Goal: Information Seeking & Learning: Learn about a topic

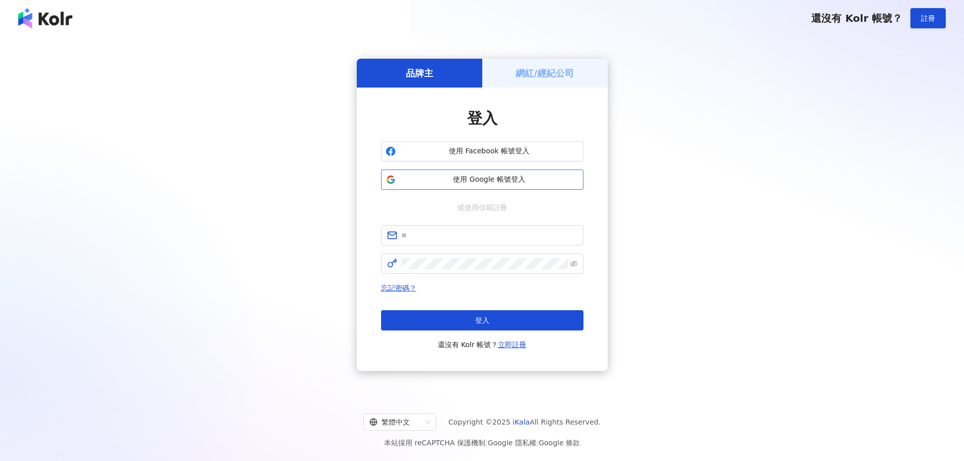
click at [445, 185] on button "使用 Google 帳號登入" at bounding box center [482, 179] width 202 height 20
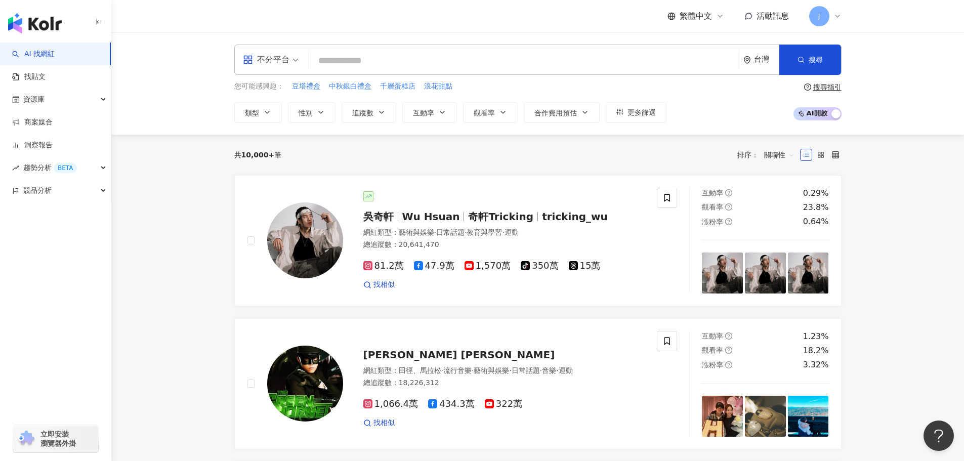
click at [343, 58] on input "search" at bounding box center [524, 60] width 422 height 19
click at [363, 61] on input "***" at bounding box center [524, 60] width 422 height 19
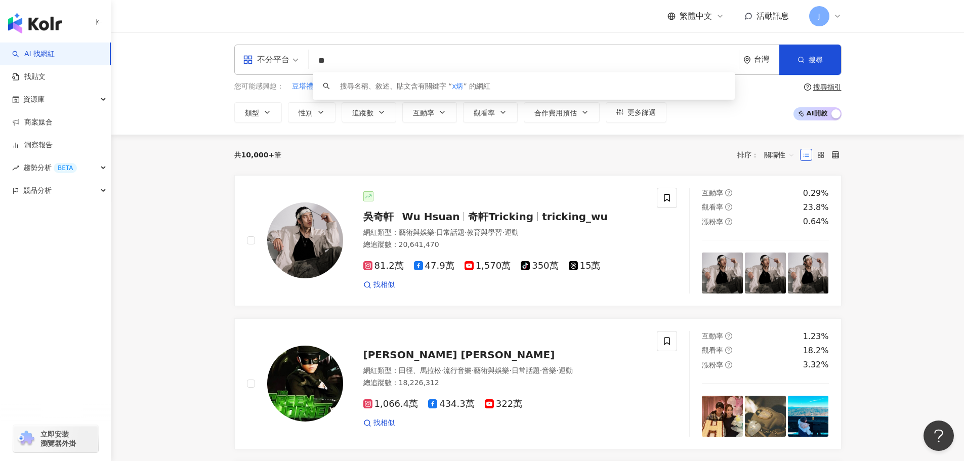
type input "*"
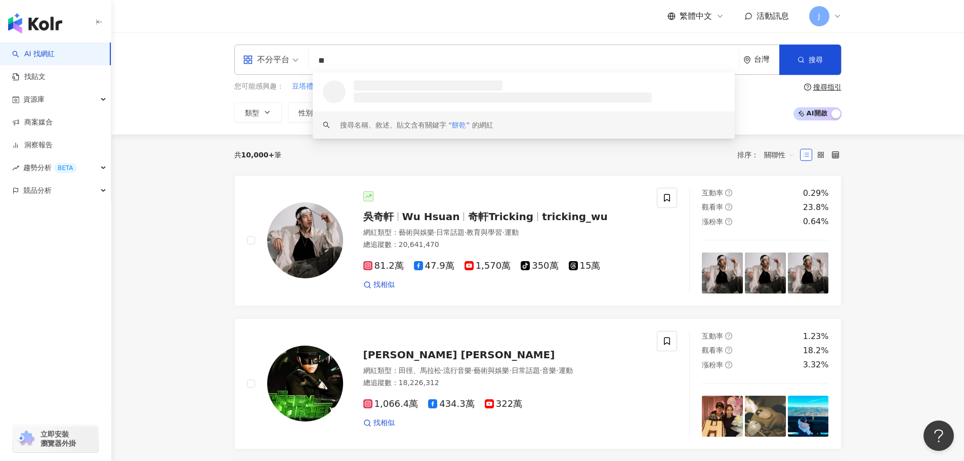
type input "**"
click at [517, 161] on div "共 10,000+ 筆 排序： 關聯性" at bounding box center [537, 155] width 607 height 16
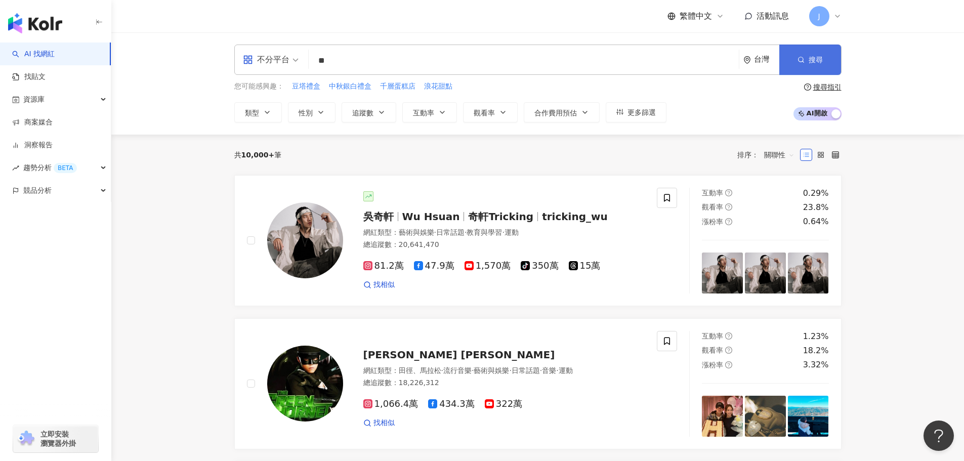
click at [798, 61] on icon "button" at bounding box center [800, 59] width 7 height 7
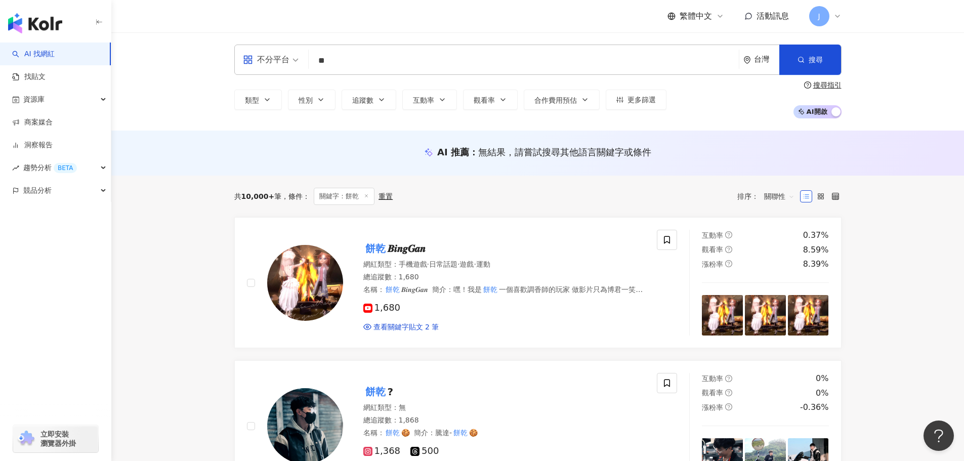
click at [385, 197] on div "重置" at bounding box center [385, 196] width 14 height 8
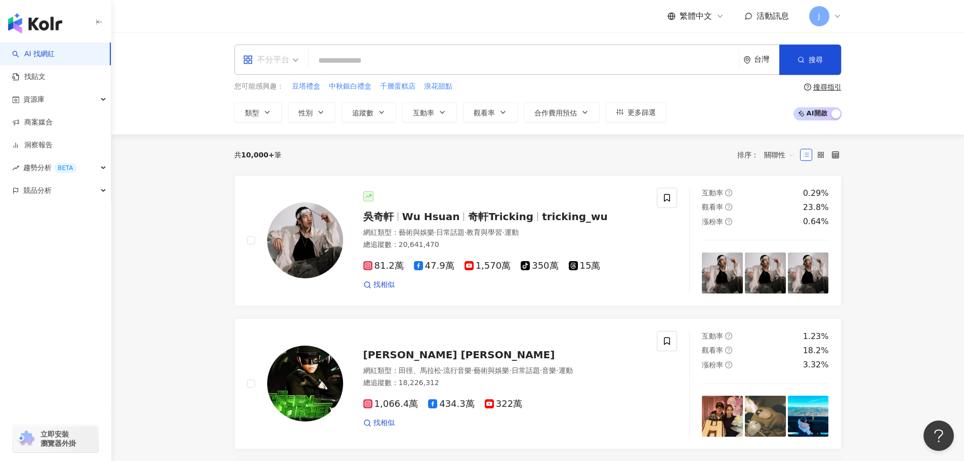
click at [294, 63] on span "不分平台" at bounding box center [271, 60] width 56 height 16
click at [34, 80] on link "找貼文" at bounding box center [28, 77] width 33 height 10
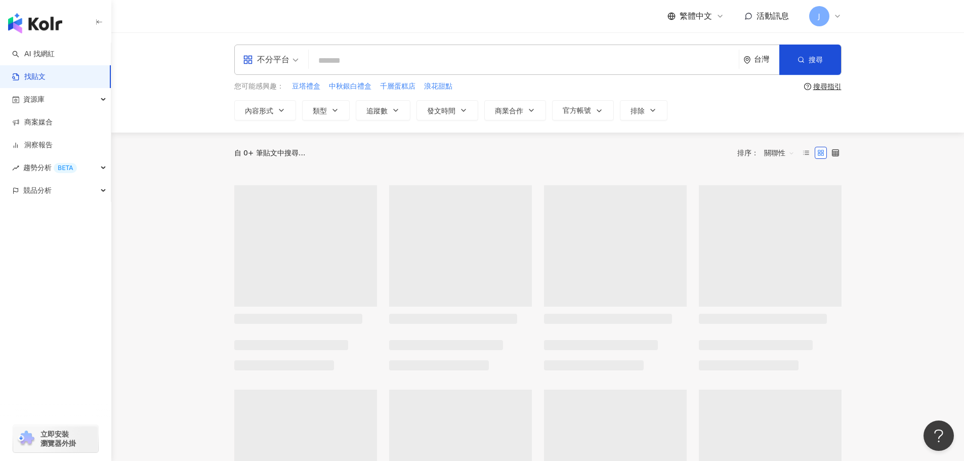
click at [336, 62] on input "search" at bounding box center [524, 61] width 422 height 22
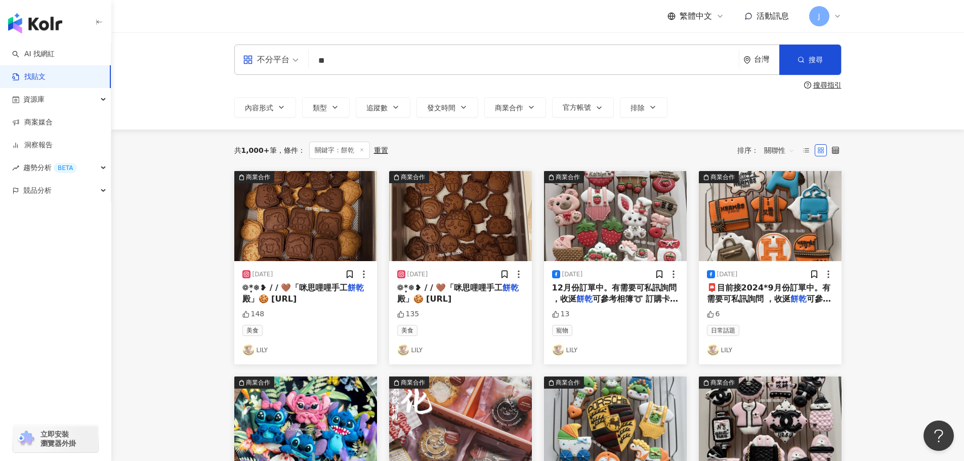
click at [787, 147] on span "關聯性" at bounding box center [779, 150] width 30 height 16
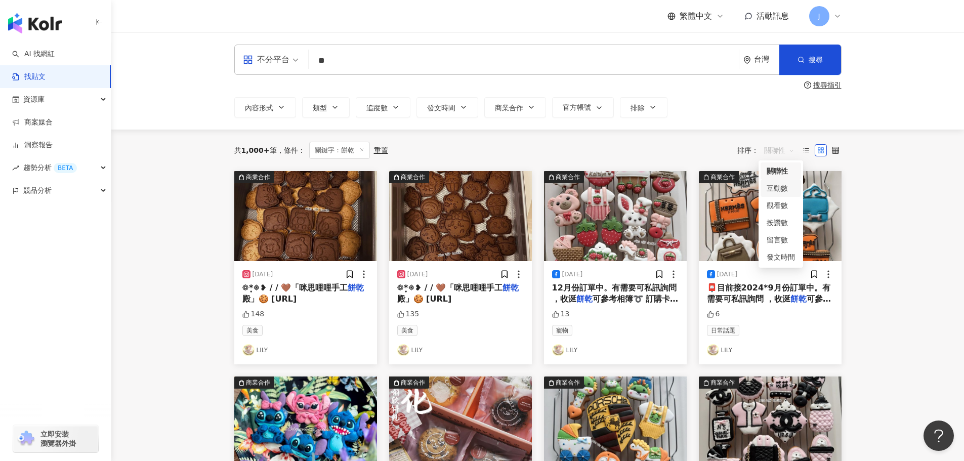
click at [776, 186] on div "互動數" at bounding box center [780, 188] width 28 height 11
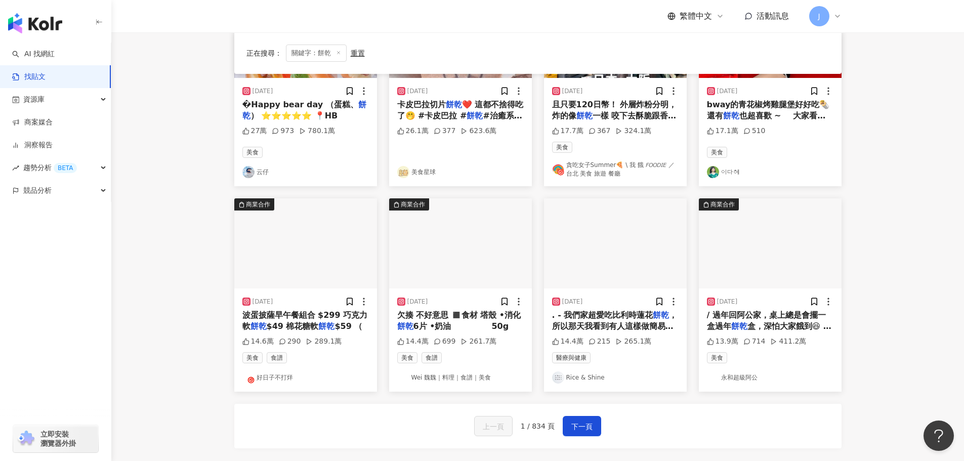
scroll to position [409, 0]
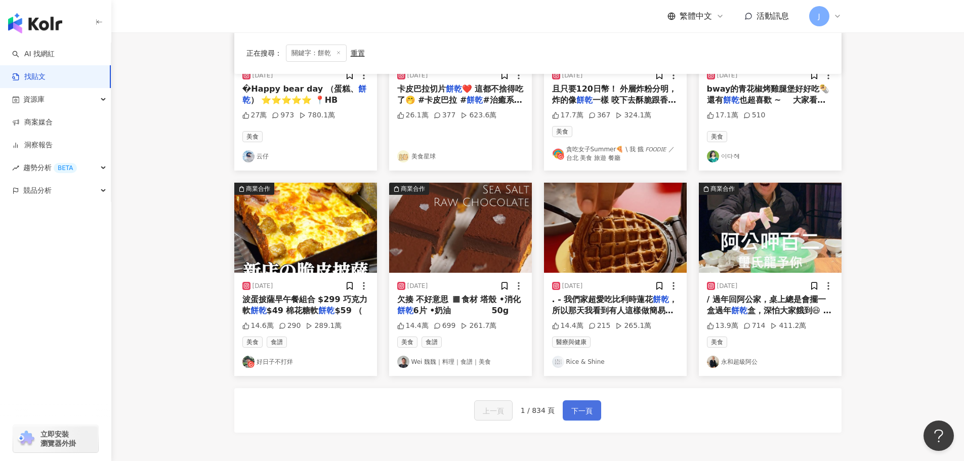
click at [584, 414] on span "下一頁" at bounding box center [581, 411] width 21 height 12
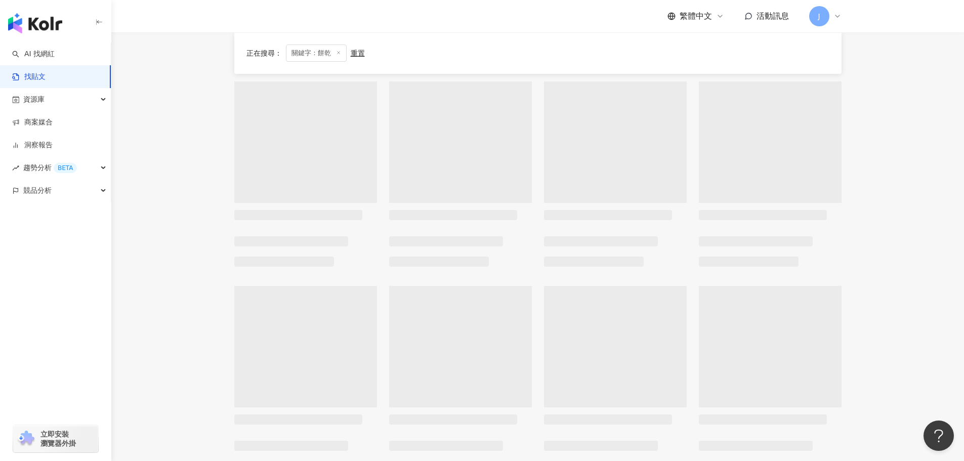
scroll to position [48, 0]
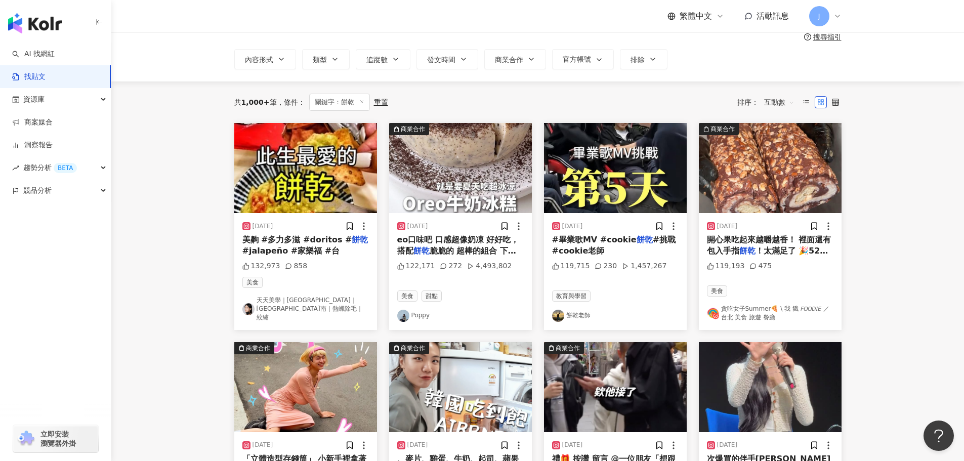
click at [343, 23] on input "**" at bounding box center [524, 13] width 422 height 22
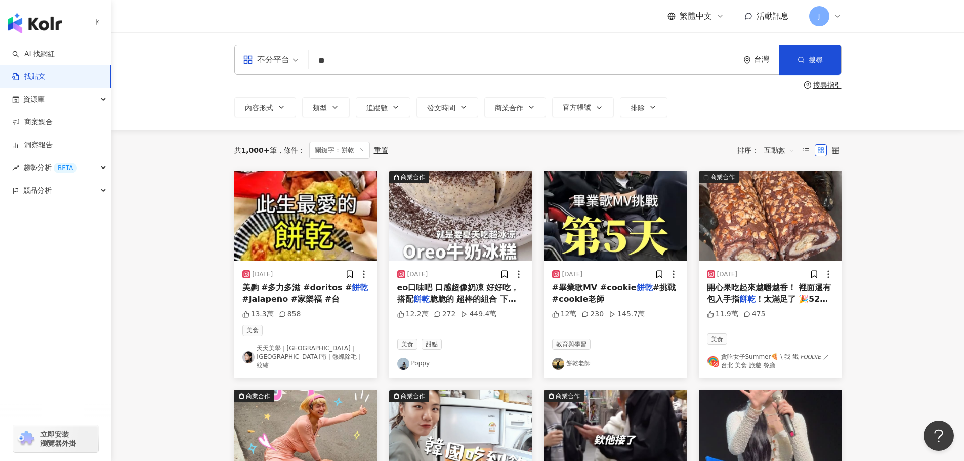
type input "*"
type input "**"
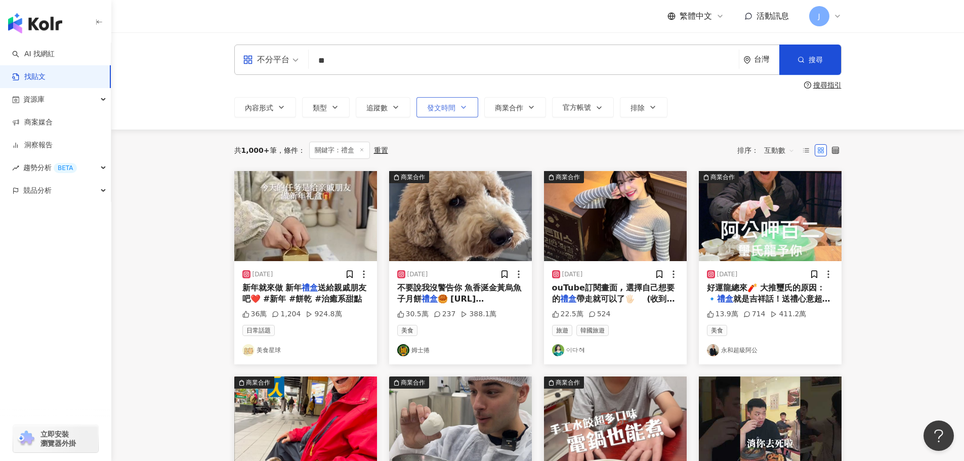
drag, startPoint x: 646, startPoint y: 108, endPoint x: 436, endPoint y: 100, distance: 211.1
click at [646, 108] on button "排除" at bounding box center [644, 107] width 48 height 20
click at [658, 108] on button "排除" at bounding box center [644, 107] width 48 height 20
click at [616, 145] on div "共 1,000+ 筆 條件 ： 關鍵字：禮盒 重置 排序： 互動數" at bounding box center [537, 150] width 607 height 17
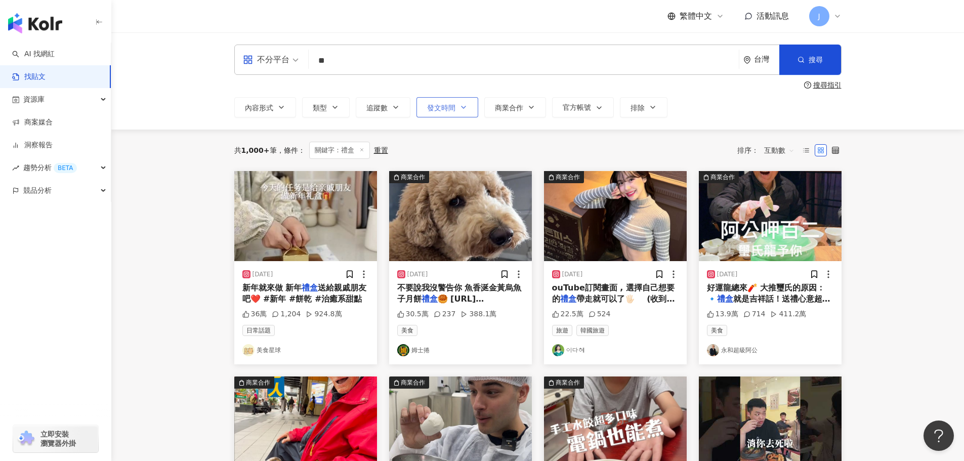
click at [616, 145] on div "共 1,000+ 筆 條件 ： 關鍵字：禮盒 重置 排序： 互動數" at bounding box center [537, 150] width 607 height 17
click at [605, 109] on button "官方帳號" at bounding box center [583, 107] width 62 height 20
click at [660, 106] on button "排除" at bounding box center [644, 107] width 48 height 20
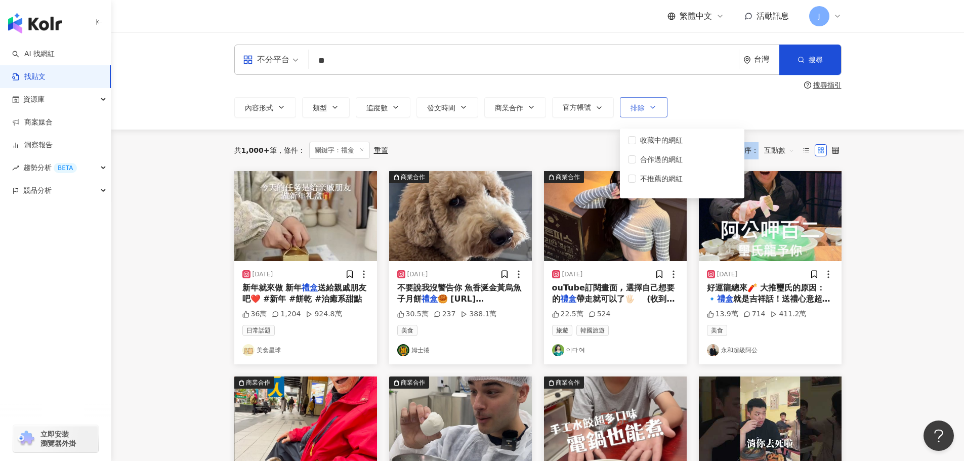
click at [660, 106] on button "排除" at bounding box center [644, 107] width 48 height 20
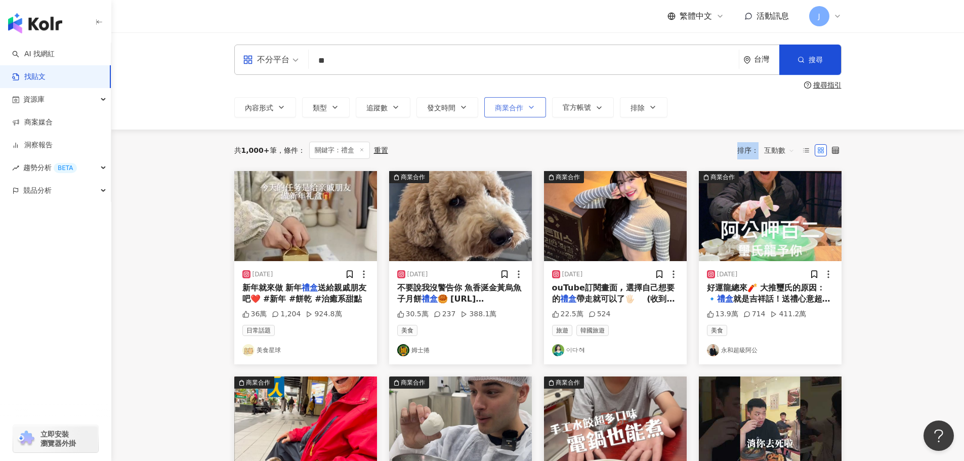
click at [524, 105] on button "商業合作" at bounding box center [515, 107] width 62 height 20
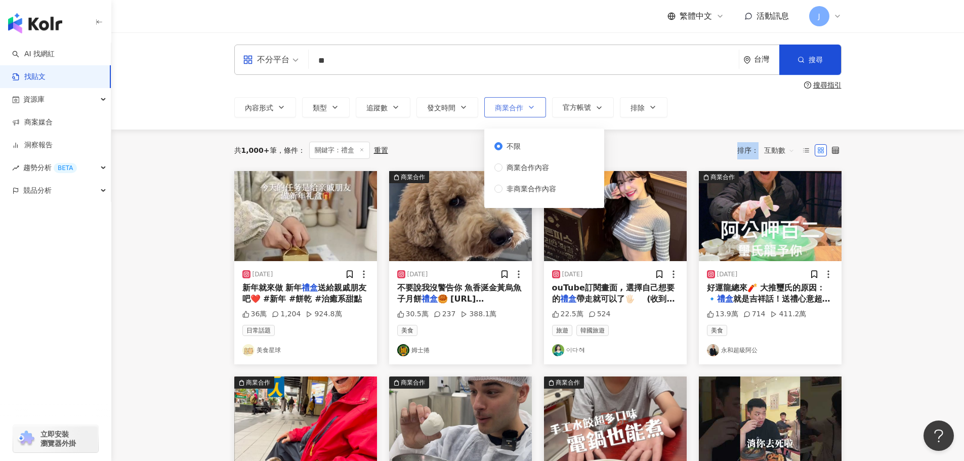
click at [532, 105] on icon "button" at bounding box center [531, 107] width 8 height 8
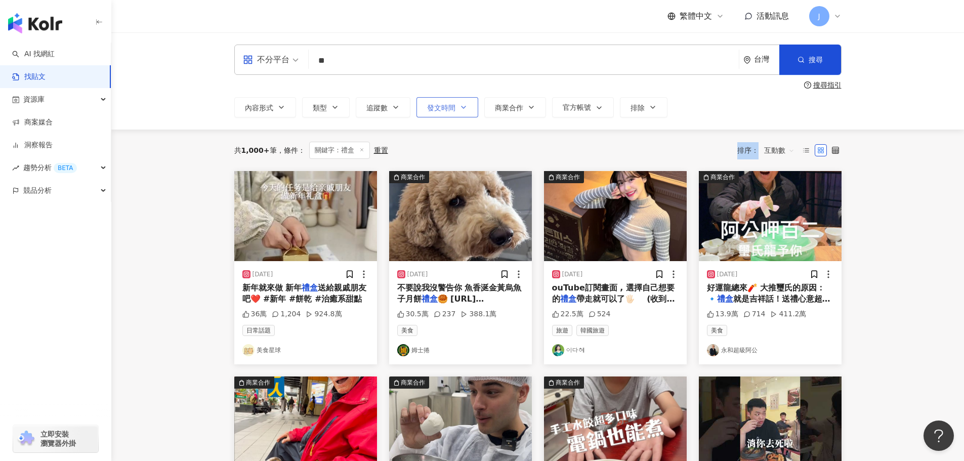
click at [467, 107] on button "發文時間" at bounding box center [447, 107] width 62 height 20
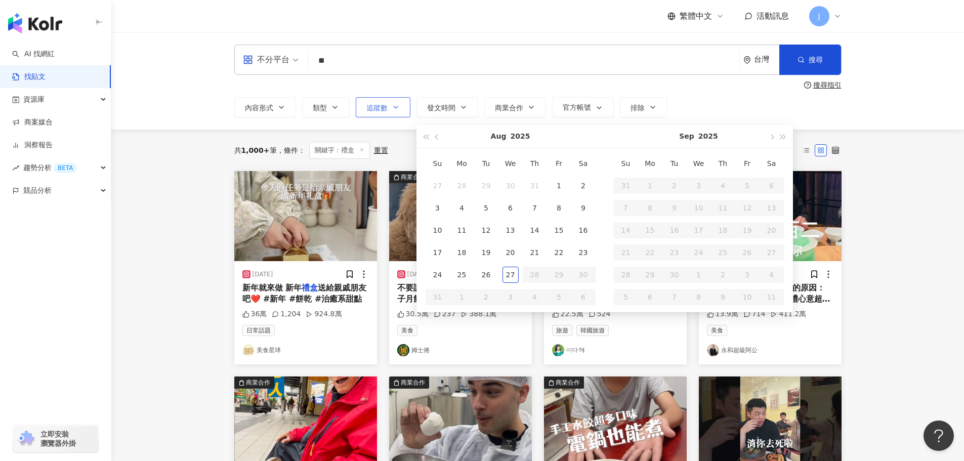
click at [398, 110] on icon "button" at bounding box center [396, 107] width 8 height 8
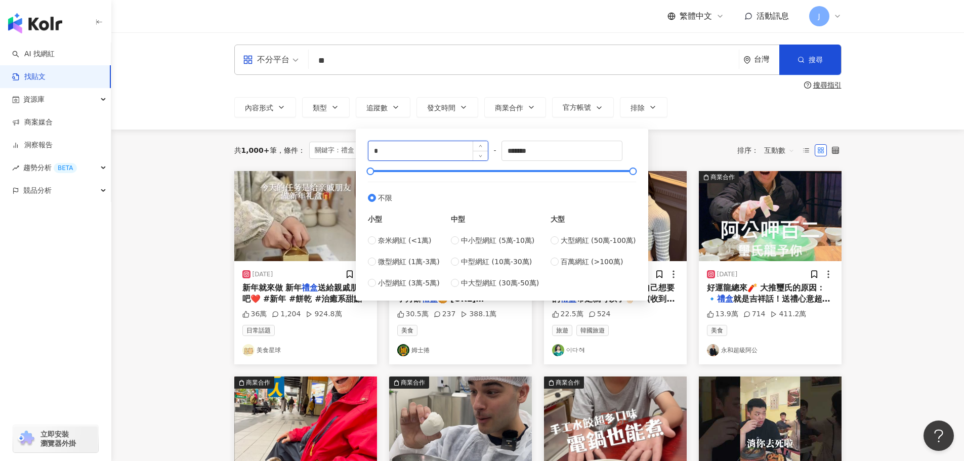
click at [388, 147] on input "*" at bounding box center [428, 150] width 120 height 19
type input "*"
type input "****"
click at [540, 149] on input "*******" at bounding box center [562, 150] width 120 height 19
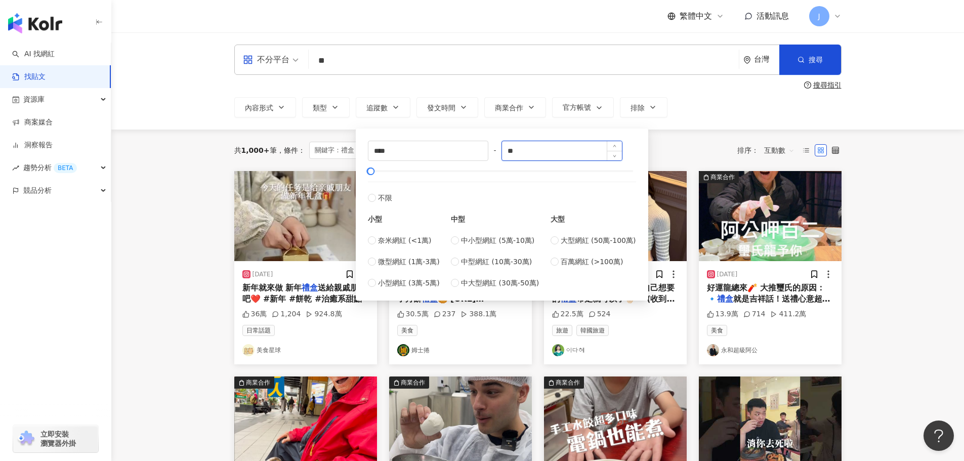
type input "*"
type input "*****"
click at [664, 142] on div "共 1,000+ 筆 條件 ： 關鍵字：禮盒 重置 排序： 互動數" at bounding box center [537, 150] width 607 height 17
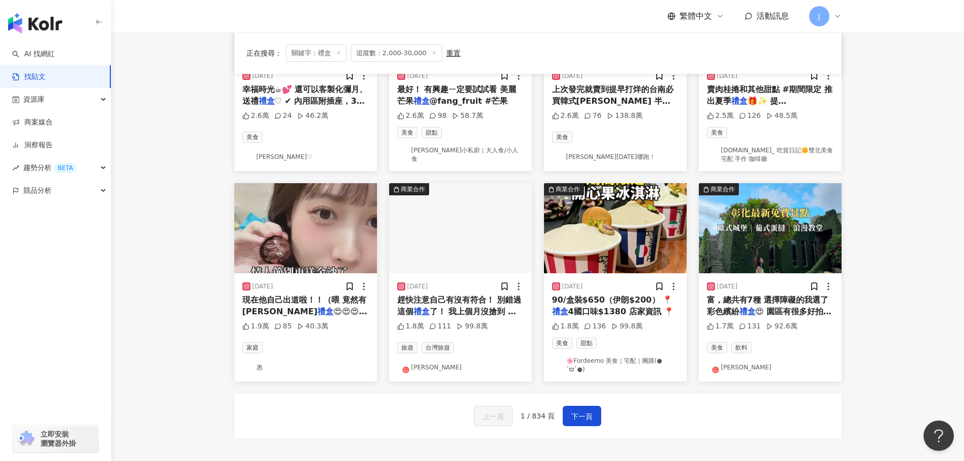
scroll to position [406, 0]
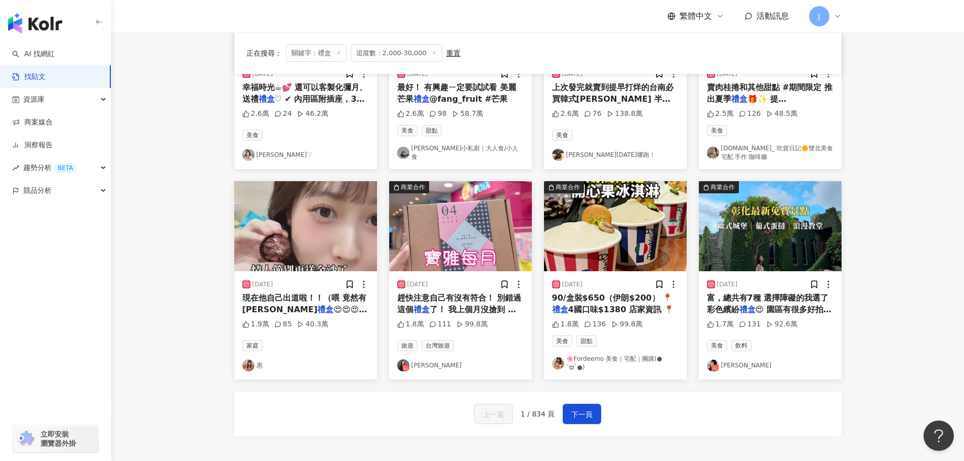
click at [278, 312] on span "😍😍😍😍😍😍💖 送這款" at bounding box center [304, 315] width 125 height 21
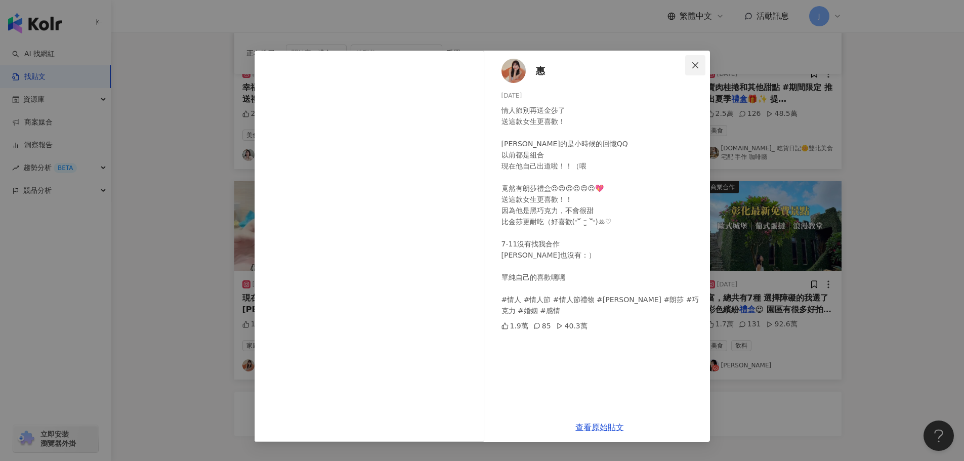
click at [696, 66] on icon "close" at bounding box center [695, 65] width 8 height 8
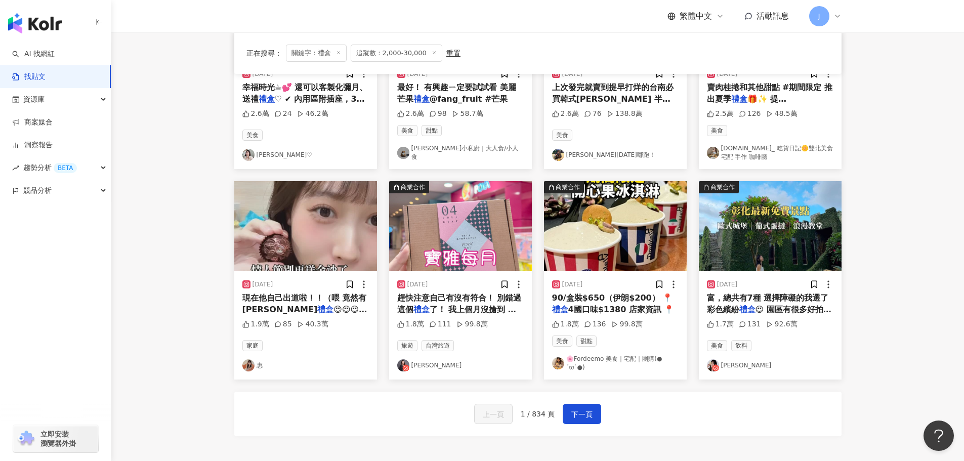
click at [791, 308] on span "😍 園區有很多好拍的造景ʕ •ᴥ" at bounding box center [769, 315] width 124 height 21
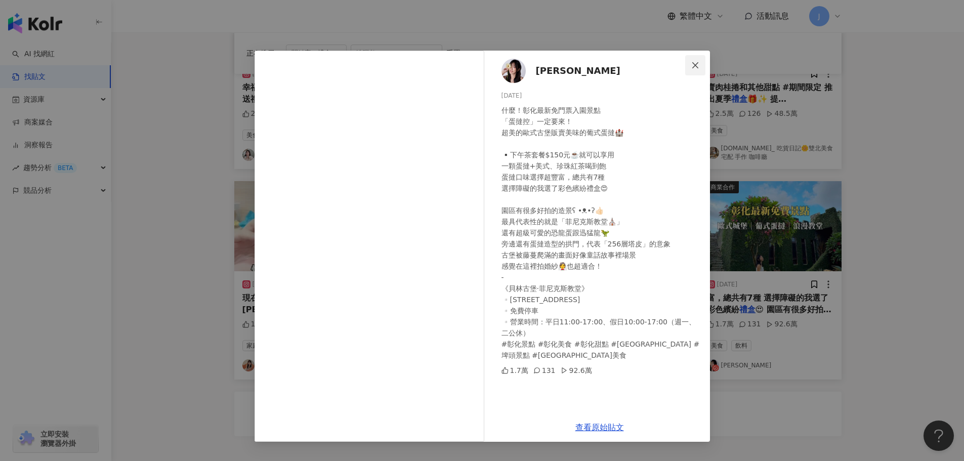
click at [696, 64] on icon "close" at bounding box center [695, 65] width 8 height 8
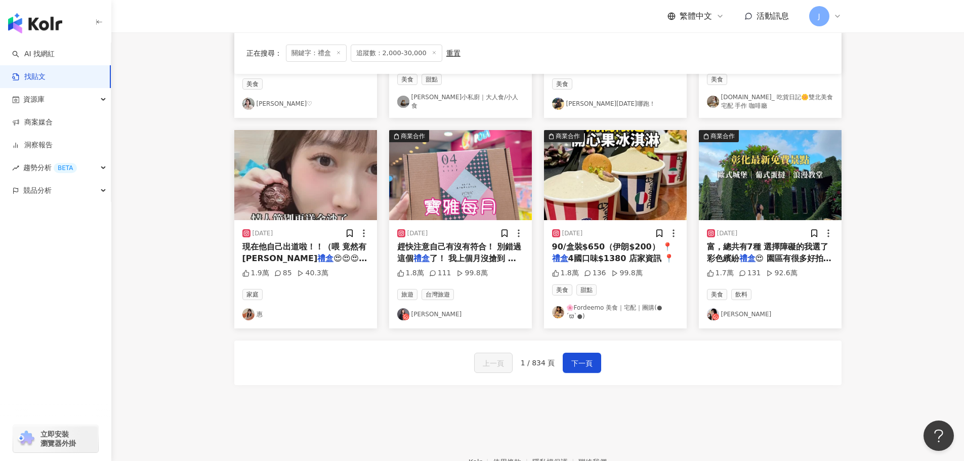
scroll to position [485, 0]
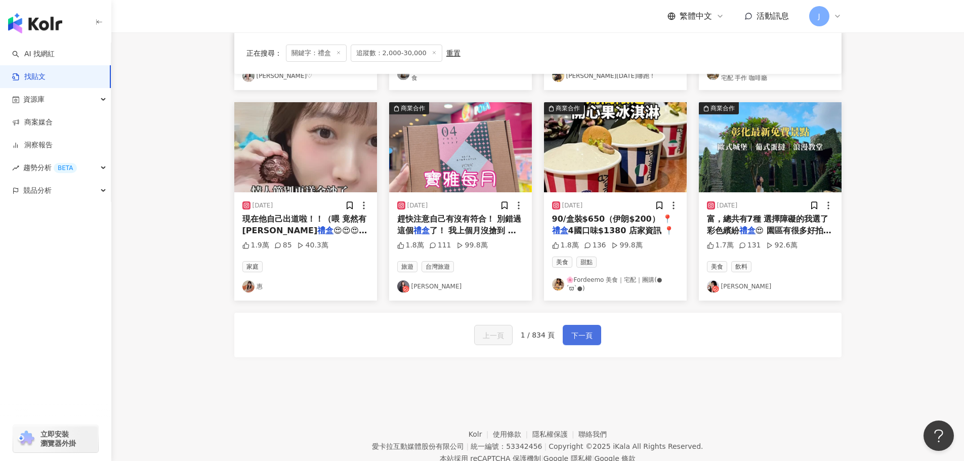
click at [577, 335] on span "下一頁" at bounding box center [581, 335] width 21 height 12
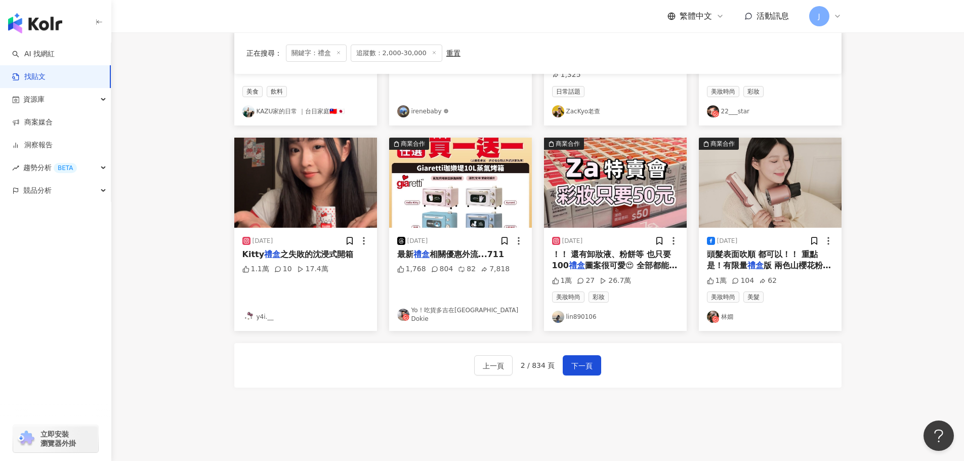
scroll to position [471, 0]
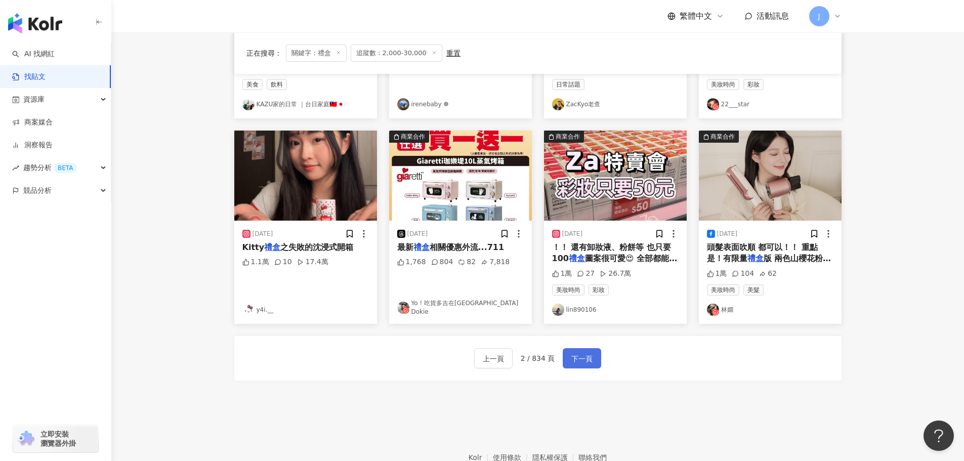
click at [580, 355] on span "下一頁" at bounding box center [581, 359] width 21 height 12
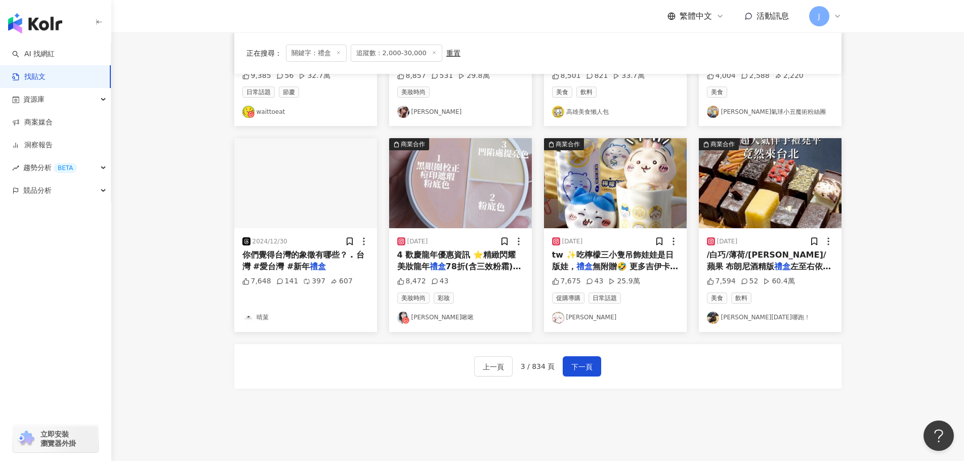
scroll to position [477, 0]
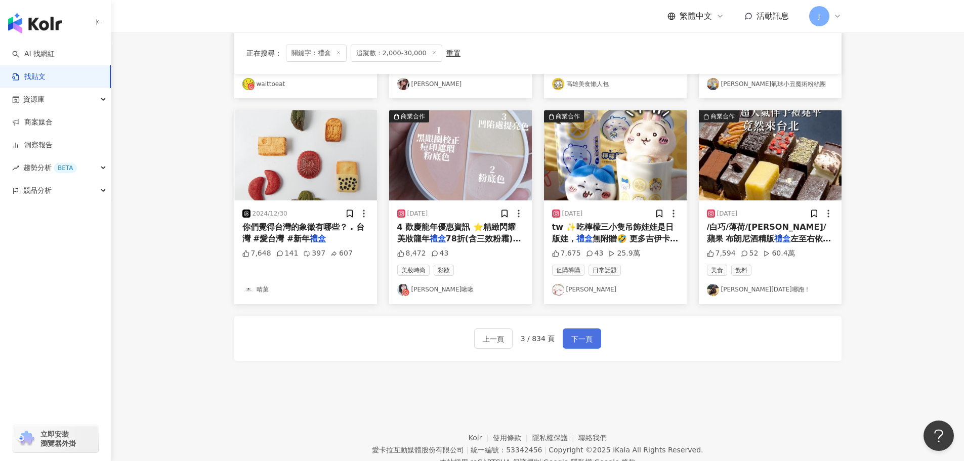
click at [573, 339] on span "下一頁" at bounding box center [581, 339] width 21 height 12
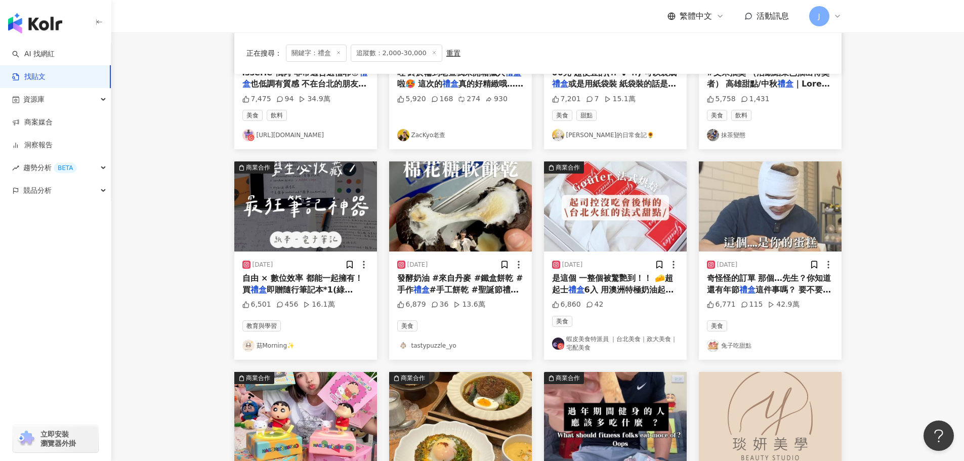
scroll to position [218, 0]
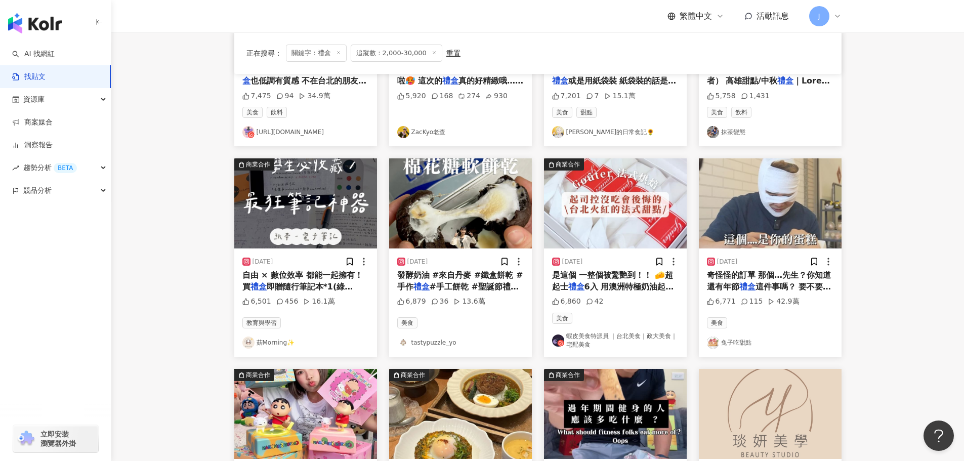
click at [738, 287] on span "奇怪怪的訂單 那個…先生？你知道還有年節" at bounding box center [769, 280] width 124 height 21
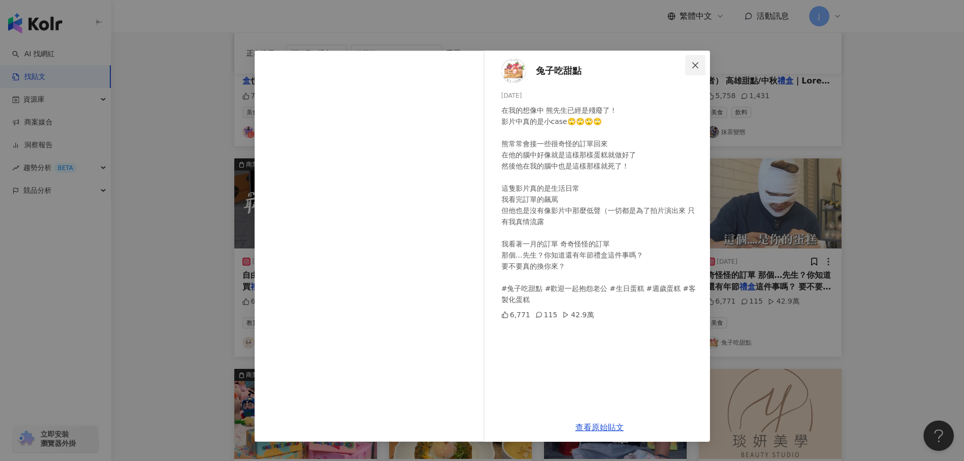
click at [699, 66] on icon "close" at bounding box center [695, 65] width 8 height 8
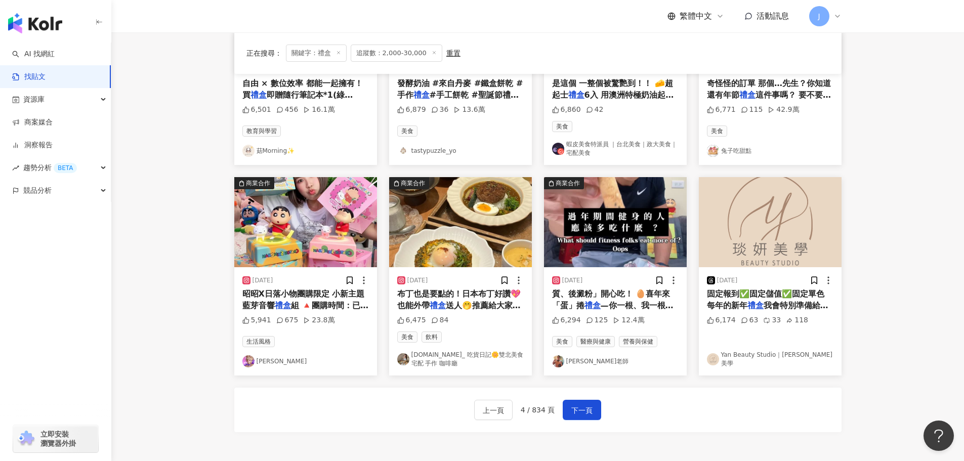
scroll to position [0, 0]
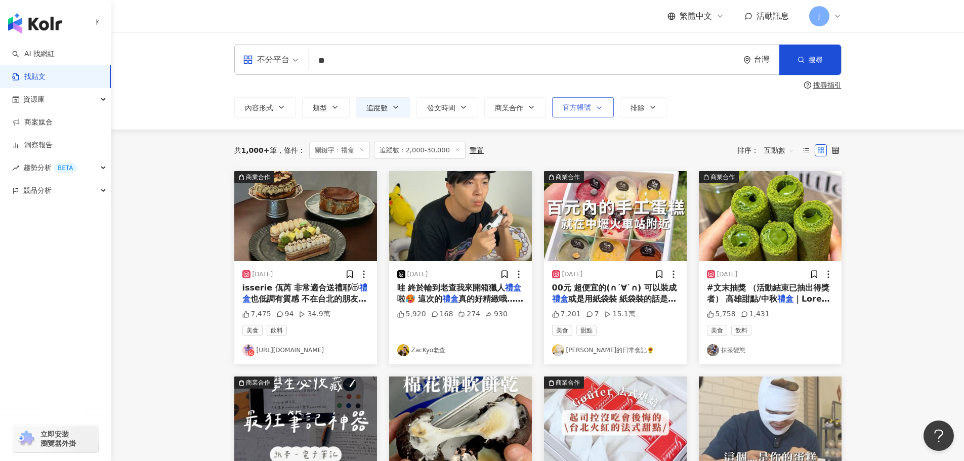
click at [589, 104] on span "官方帳號" at bounding box center [576, 107] width 28 height 8
click at [599, 104] on icon "button" at bounding box center [599, 108] width 8 height 8
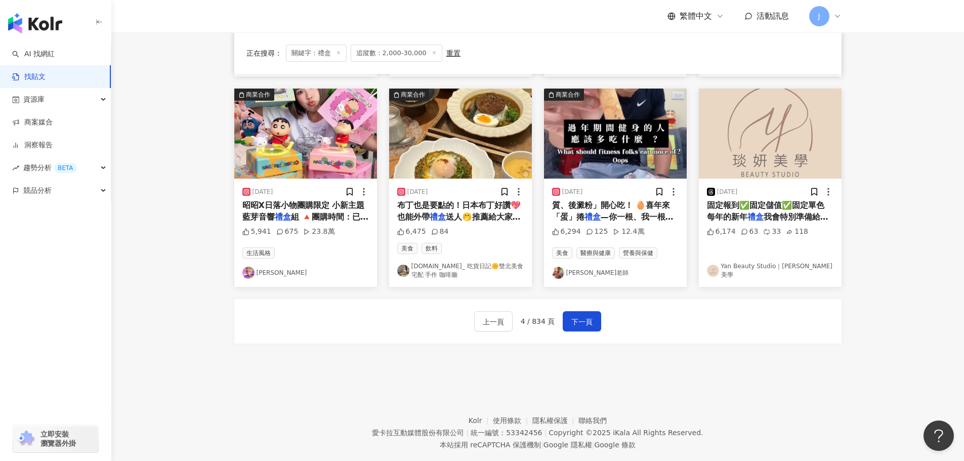
scroll to position [503, 0]
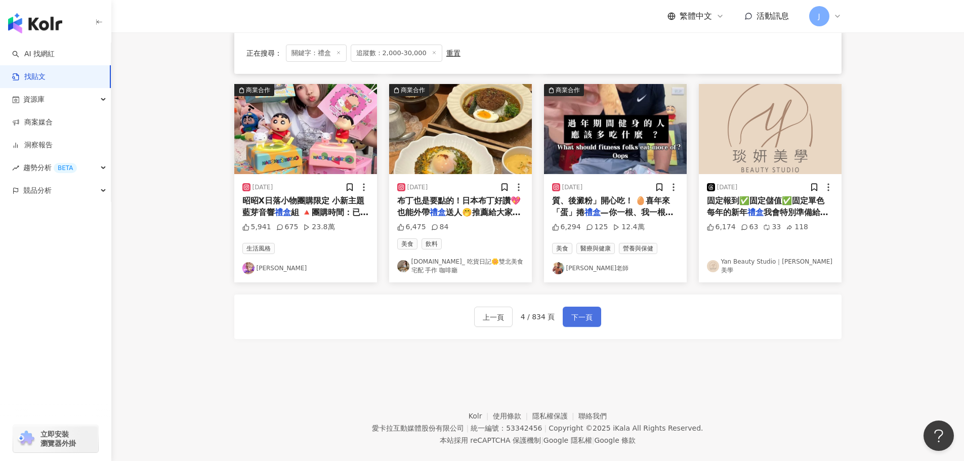
click at [582, 319] on span "下一頁" at bounding box center [581, 317] width 21 height 12
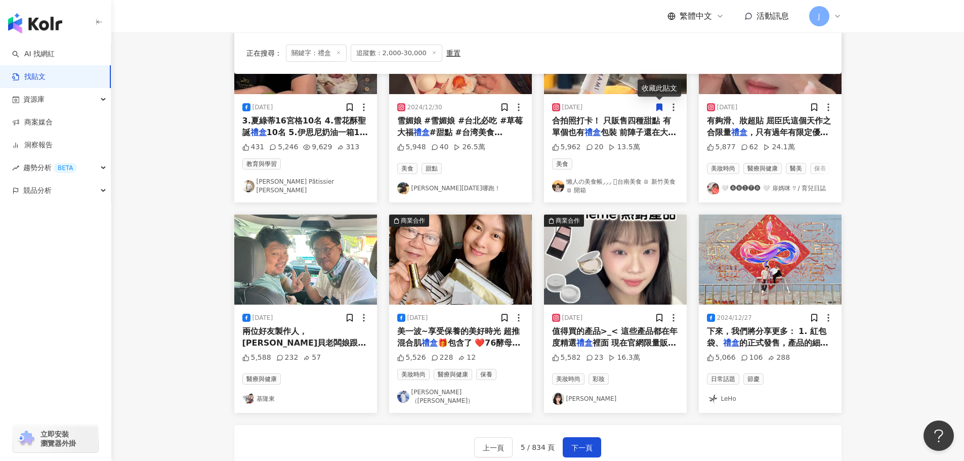
scroll to position [373, 0]
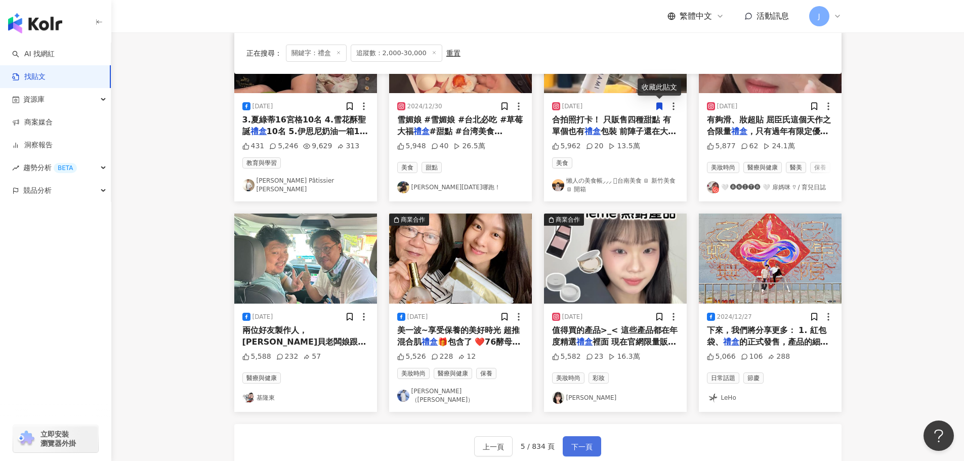
click at [588, 444] on span "下一頁" at bounding box center [581, 447] width 21 height 12
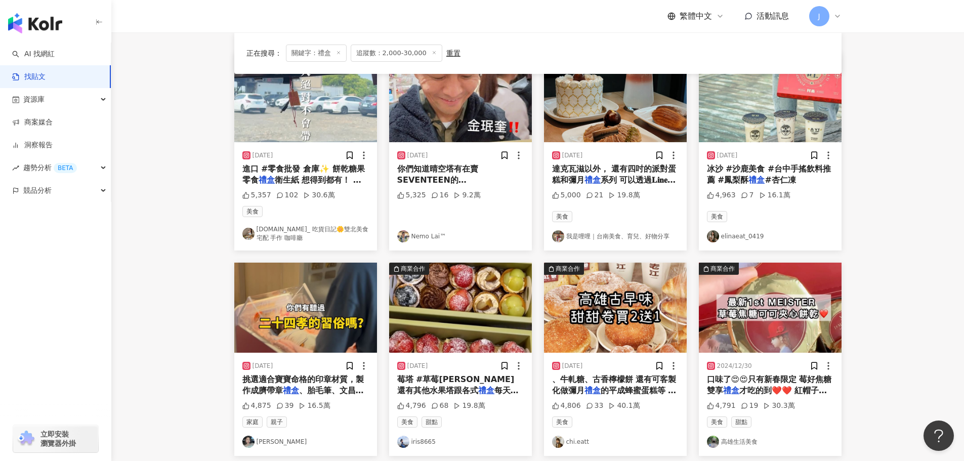
scroll to position [145, 0]
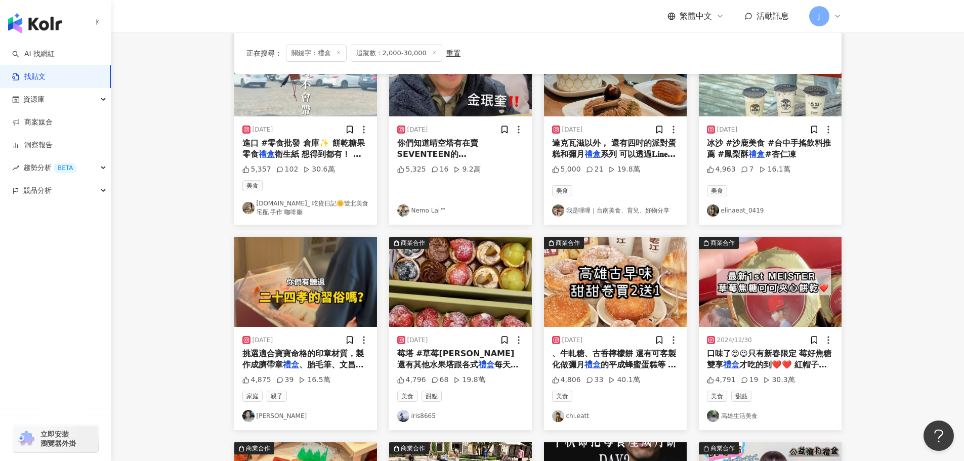
click at [632, 208] on link "我是哩哩｜台南美食、育兒、好物分享" at bounding box center [615, 210] width 126 height 12
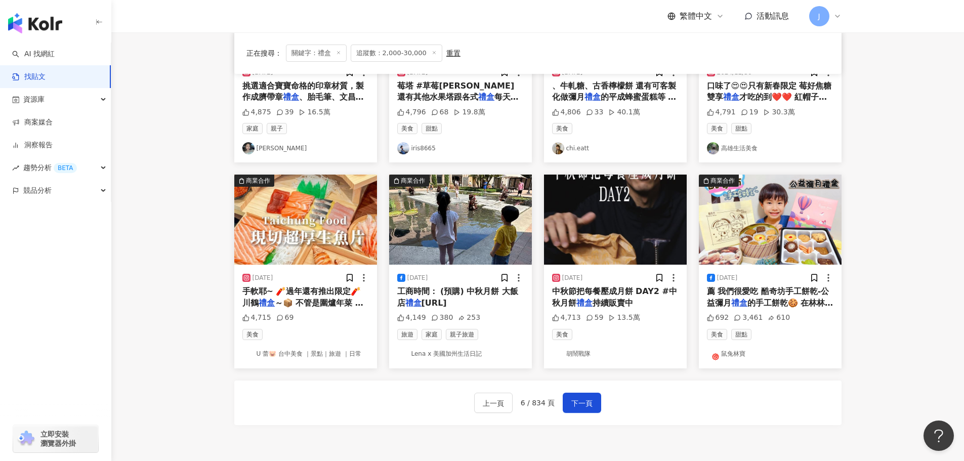
scroll to position [434, 0]
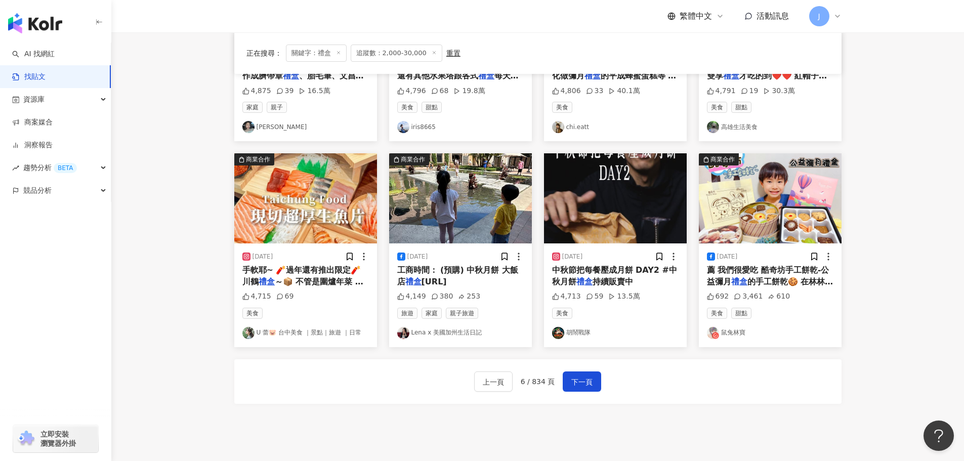
drag, startPoint x: 577, startPoint y: 383, endPoint x: 649, endPoint y: 403, distance: 74.8
click at [649, 403] on div "上一頁 6 / 834 頁 下一頁" at bounding box center [537, 381] width 607 height 45
drag, startPoint x: 305, startPoint y: 282, endPoint x: 247, endPoint y: 276, distance: 58.0
click at [247, 276] on span "手軟耶~ 🧨過年還有推出限定🧨川鶴" at bounding box center [301, 275] width 119 height 21
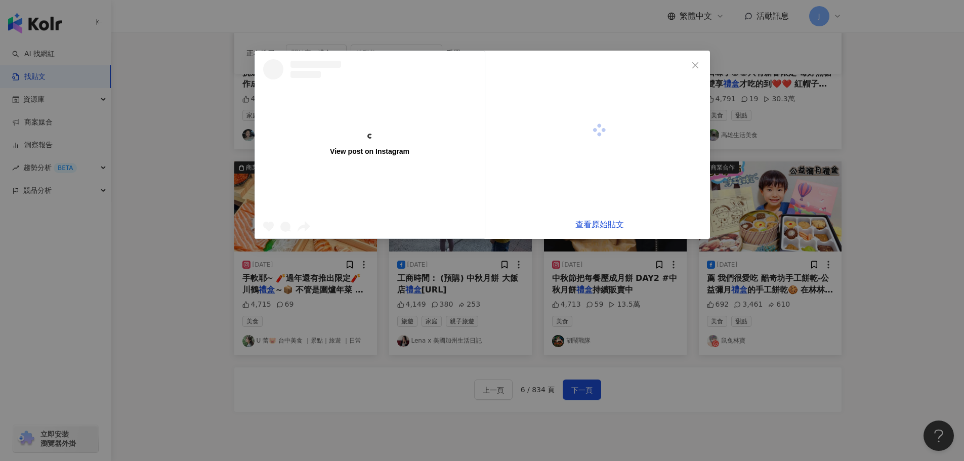
scroll to position [332, 0]
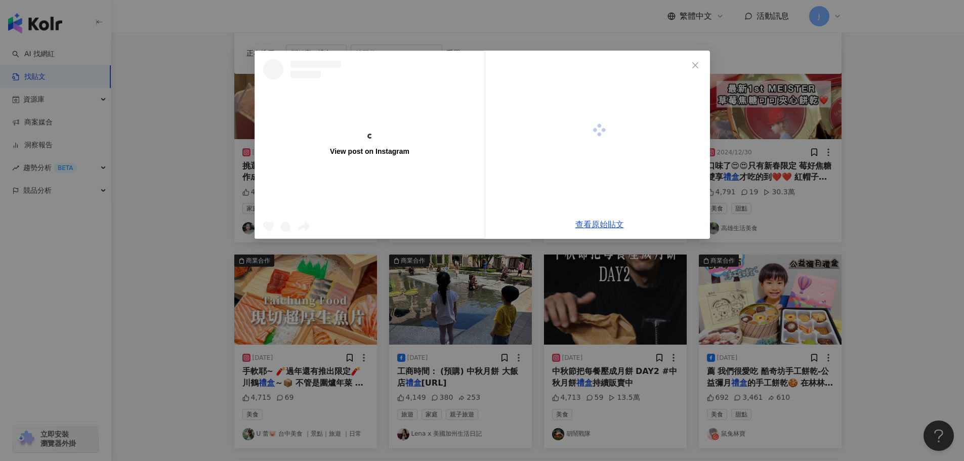
click at [865, 137] on div "View post on Instagram 查看原始貼文" at bounding box center [482, 230] width 964 height 461
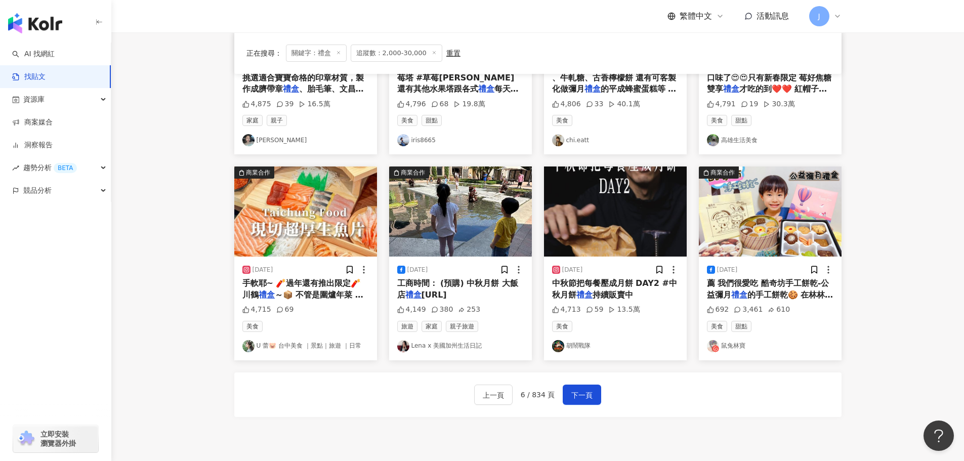
scroll to position [432, 0]
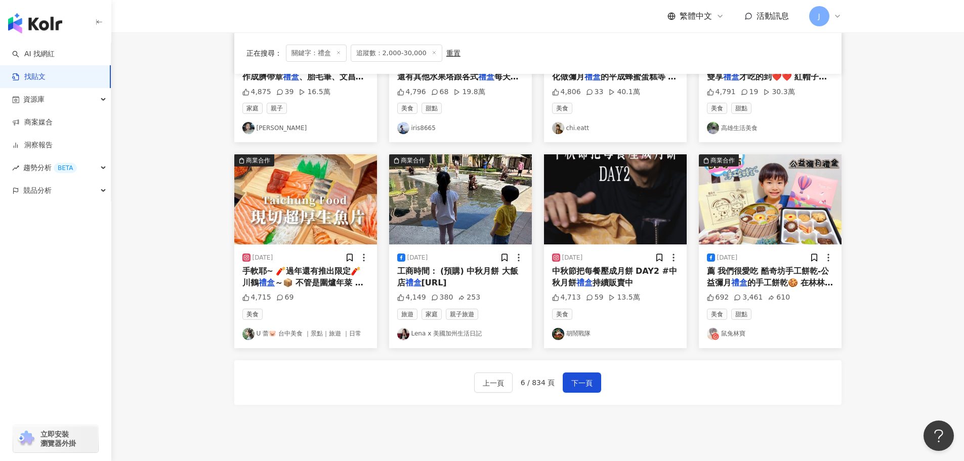
click at [313, 278] on span "～📦 不管是圍爐年菜 新年聚餐 烤" at bounding box center [302, 288] width 121 height 21
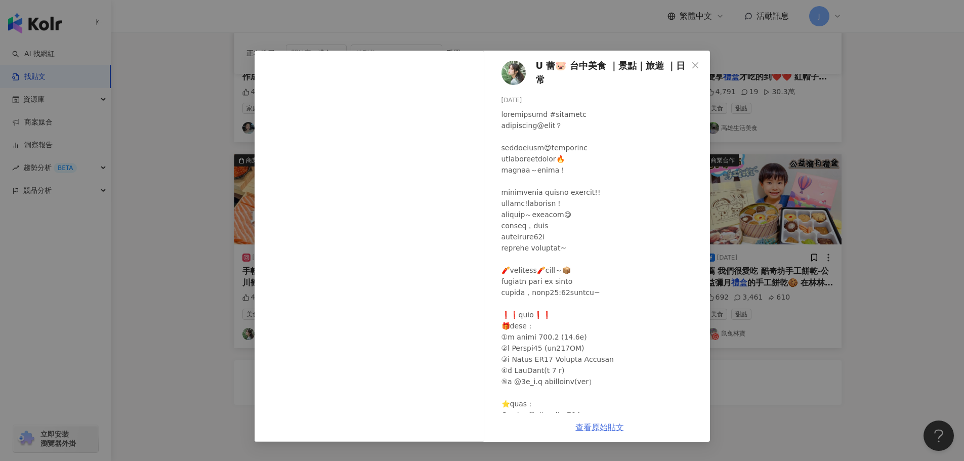
click at [596, 430] on link "查看原始貼文" at bounding box center [599, 427] width 49 height 10
click at [699, 68] on span "Close" at bounding box center [695, 65] width 20 height 8
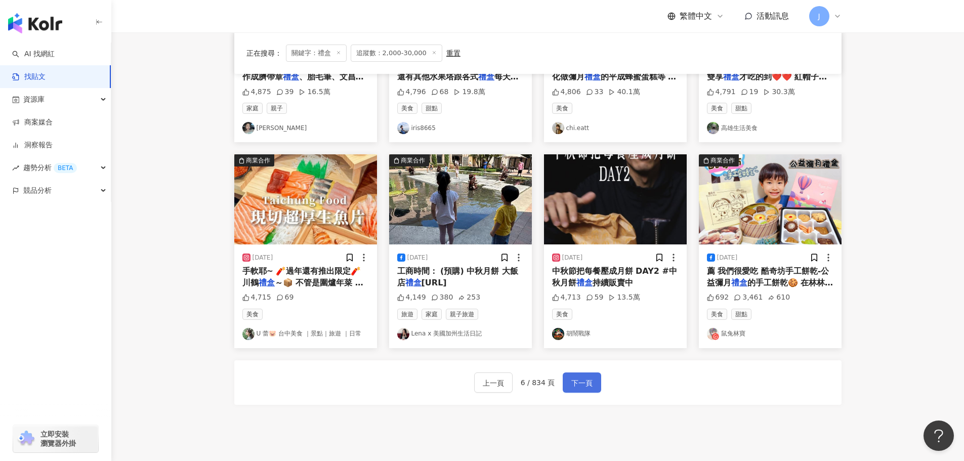
click at [575, 385] on span "下一頁" at bounding box center [581, 383] width 21 height 12
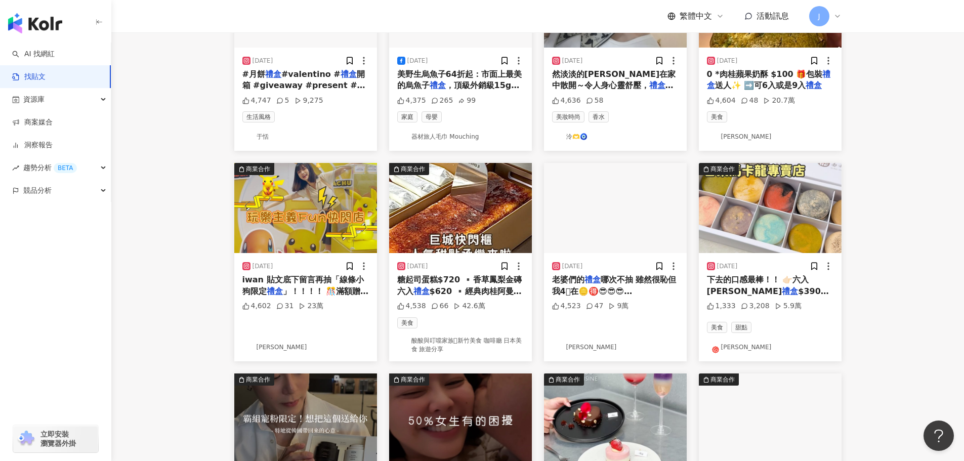
scroll to position [0, 0]
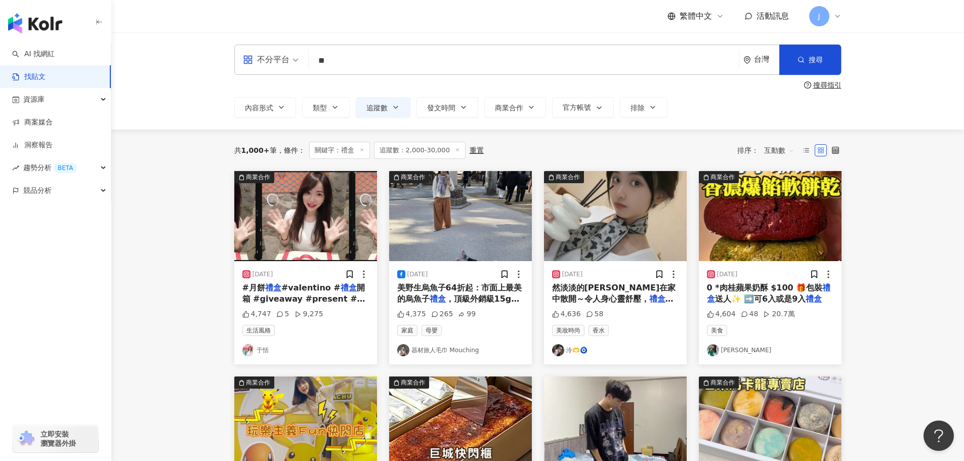
click at [283, 287] on span "#valentino #" at bounding box center [310, 288] width 59 height 10
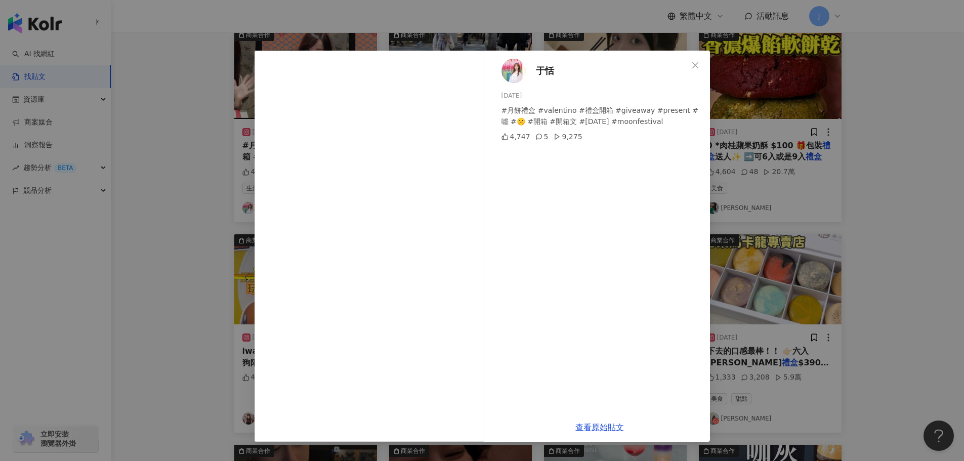
scroll to position [152, 0]
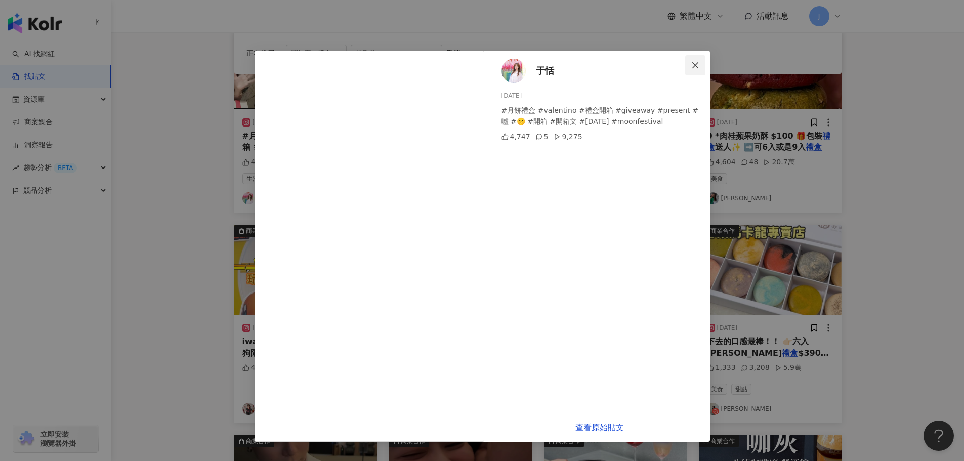
click at [696, 65] on icon "close" at bounding box center [695, 65] width 8 height 8
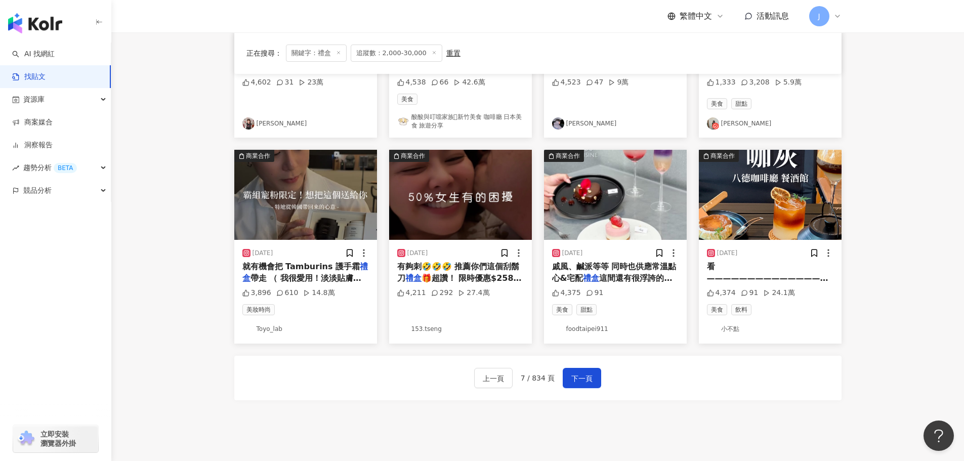
scroll to position [514, 0]
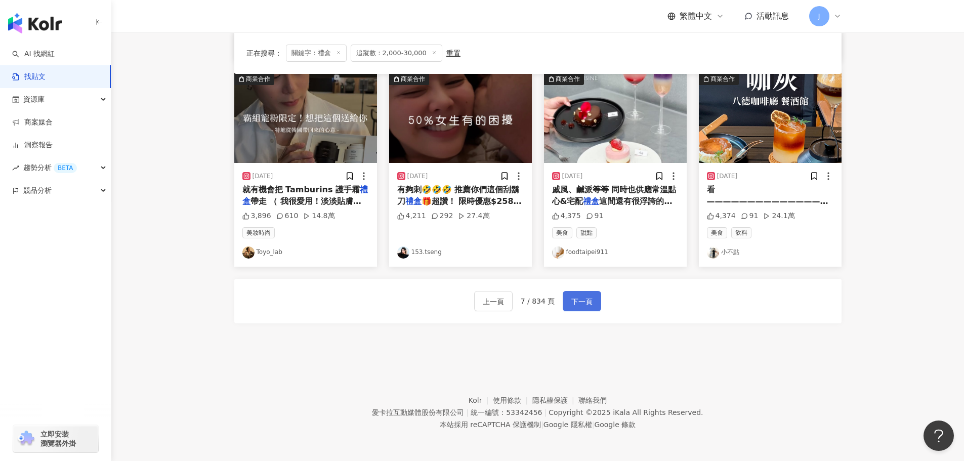
click at [579, 300] on span "下一頁" at bounding box center [581, 301] width 21 height 12
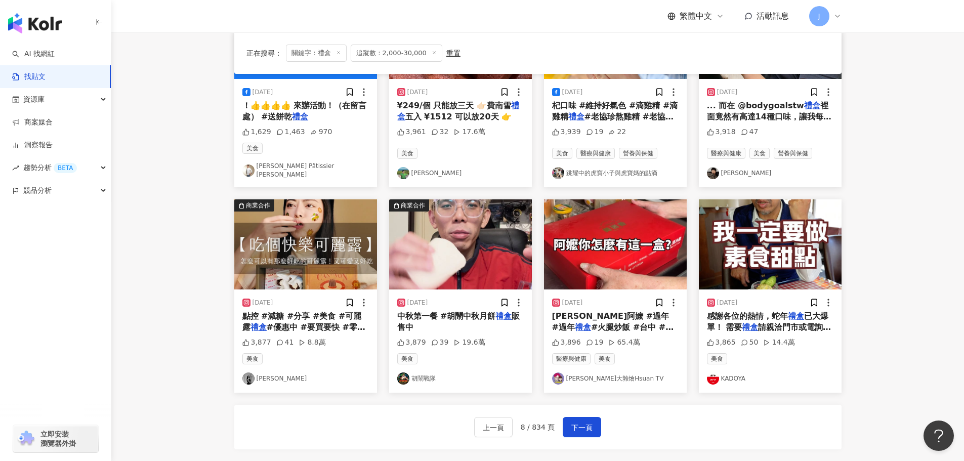
scroll to position [417, 0]
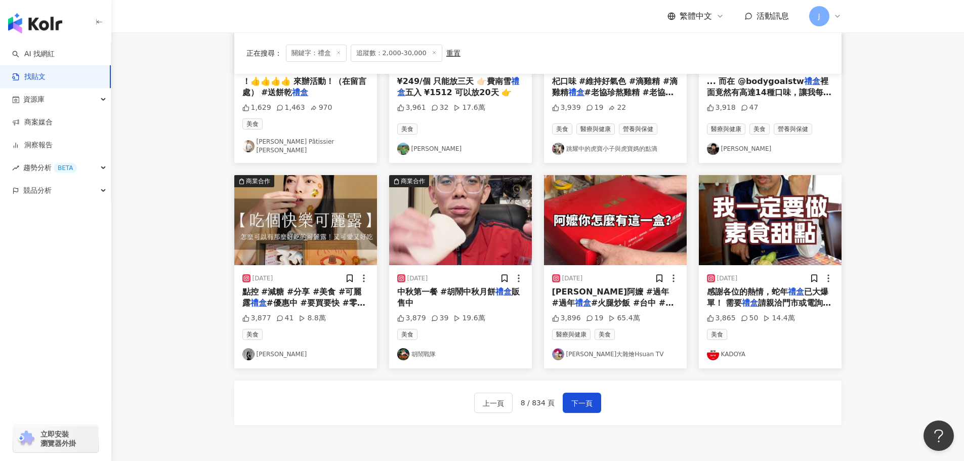
click at [268, 298] on span "#優惠中 #要買要快 #零食 #" at bounding box center [303, 308] width 123 height 21
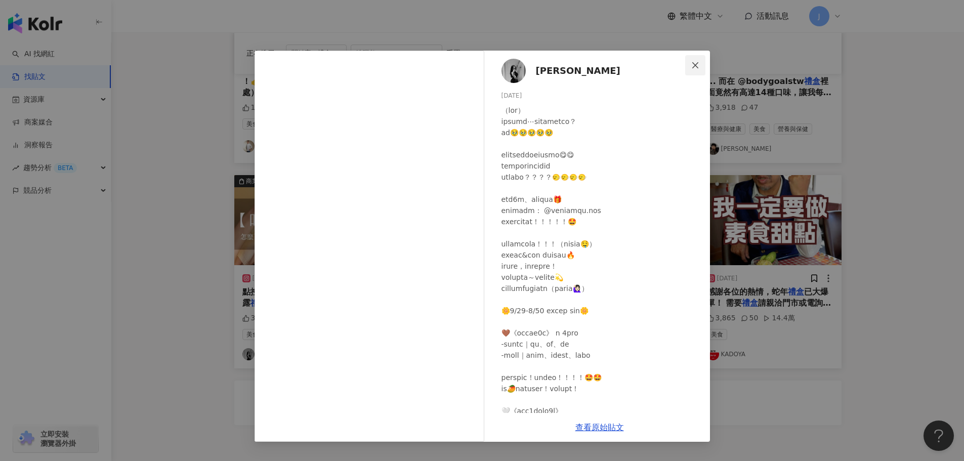
click at [696, 71] on button "Close" at bounding box center [695, 65] width 20 height 20
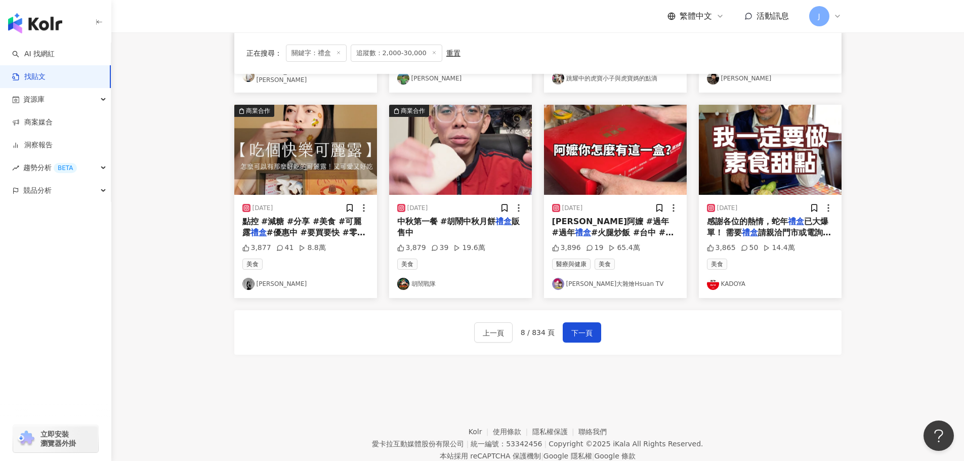
scroll to position [493, 0]
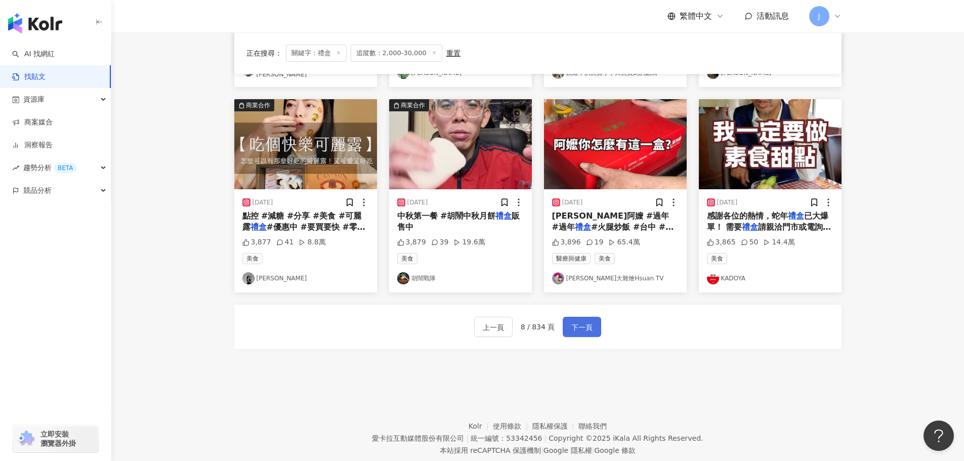
click at [581, 328] on span "下一頁" at bounding box center [581, 327] width 21 height 12
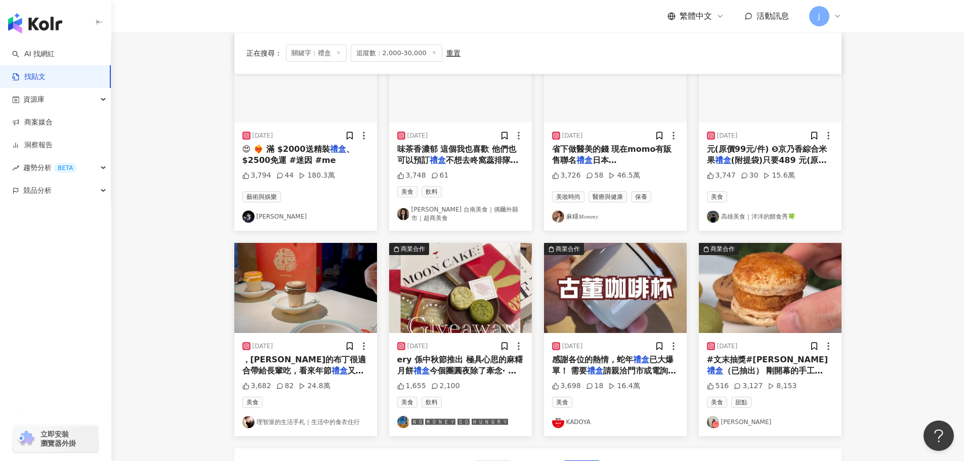
scroll to position [408, 0]
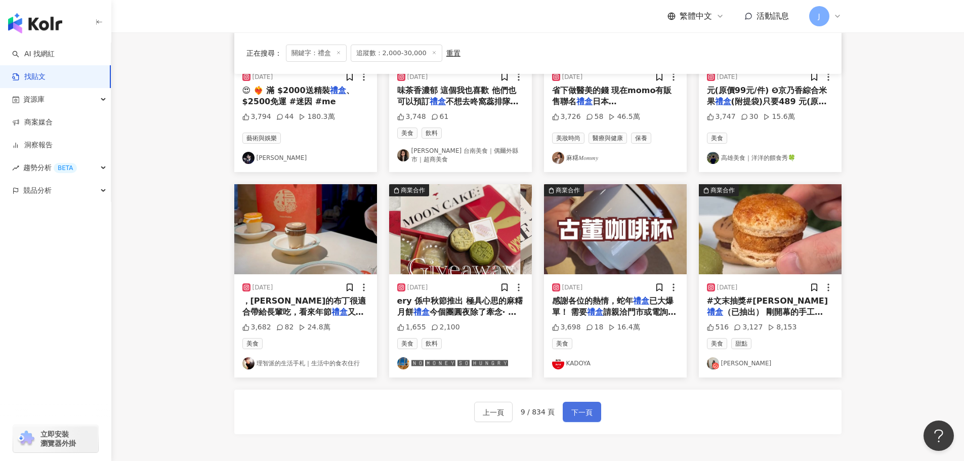
click at [579, 406] on span "下一頁" at bounding box center [581, 412] width 21 height 12
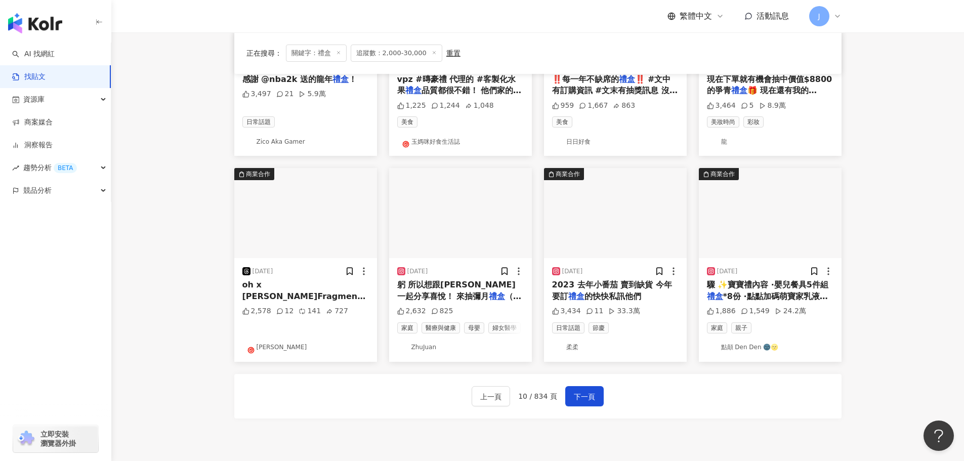
scroll to position [429, 0]
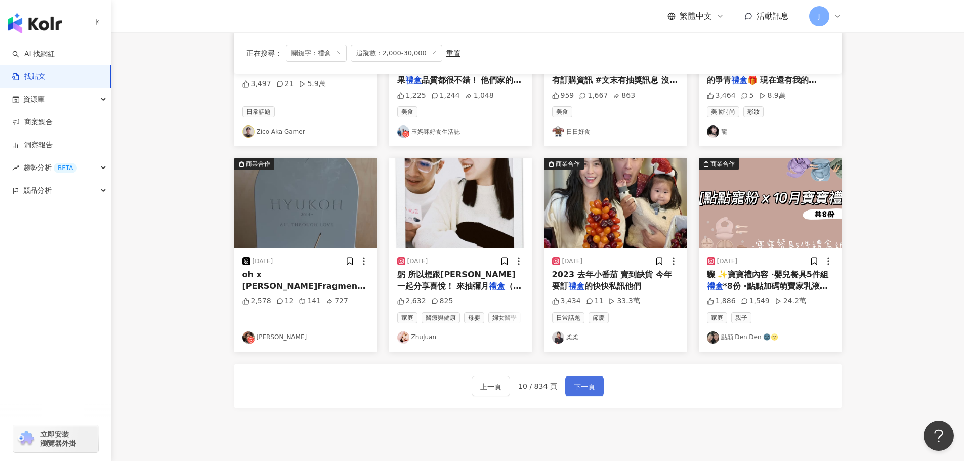
click at [584, 380] on span "下一頁" at bounding box center [584, 386] width 21 height 12
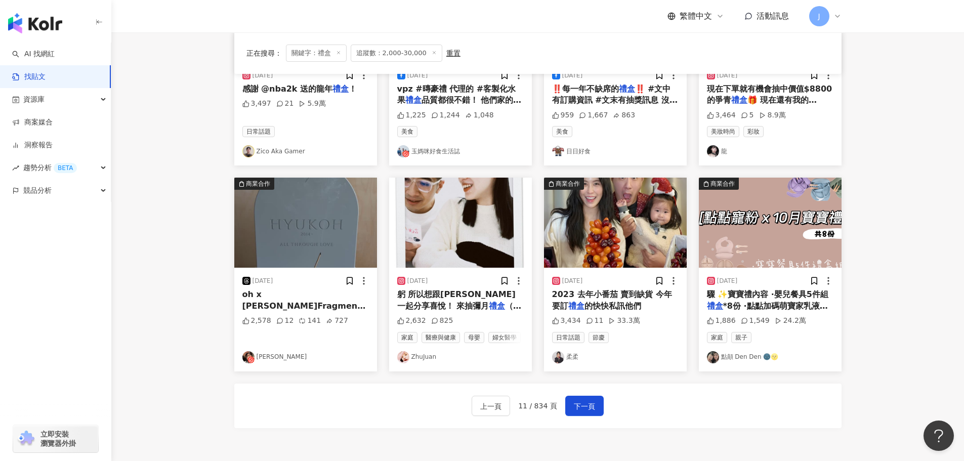
scroll to position [430, 0]
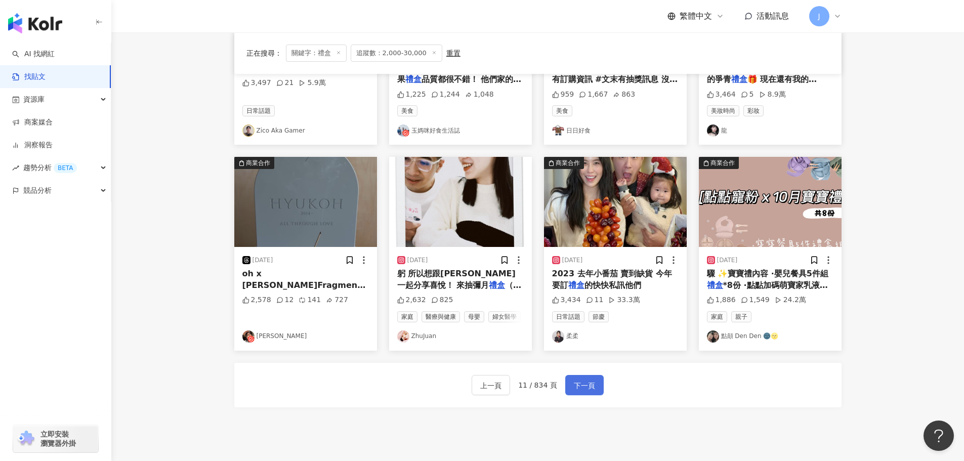
click at [578, 375] on button "下一頁" at bounding box center [584, 385] width 38 height 20
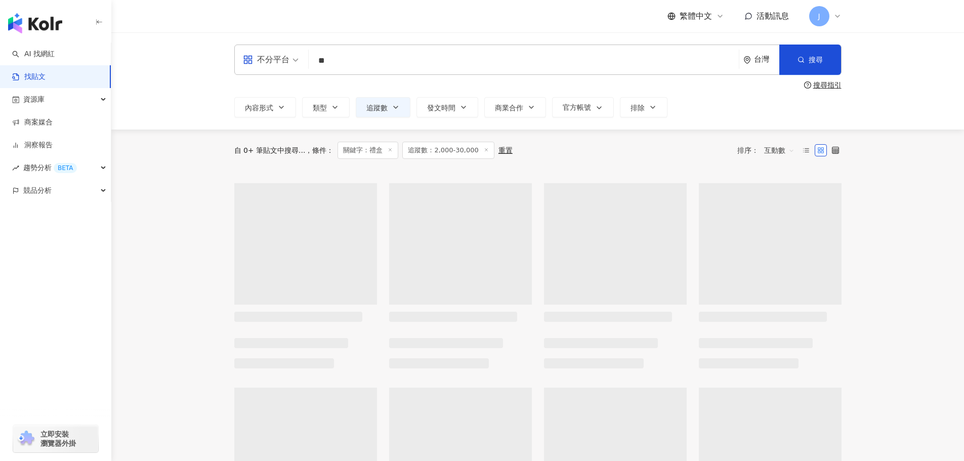
click at [339, 61] on input "**" at bounding box center [524, 61] width 422 height 22
click at [316, 62] on input "**" at bounding box center [524, 61] width 422 height 22
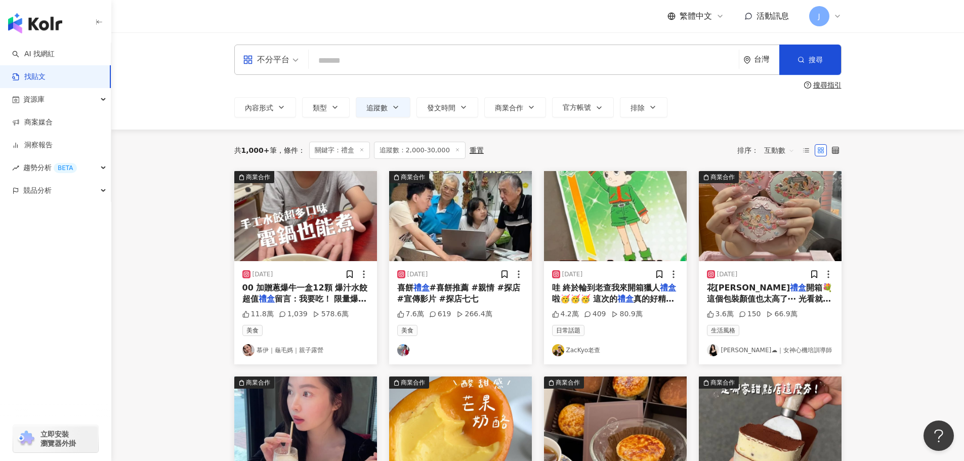
click at [360, 67] on input "search" at bounding box center [524, 61] width 422 height 22
paste input "**********"
type input "**********"
click at [325, 59] on input "search" at bounding box center [524, 61] width 422 height 22
paste input "********"
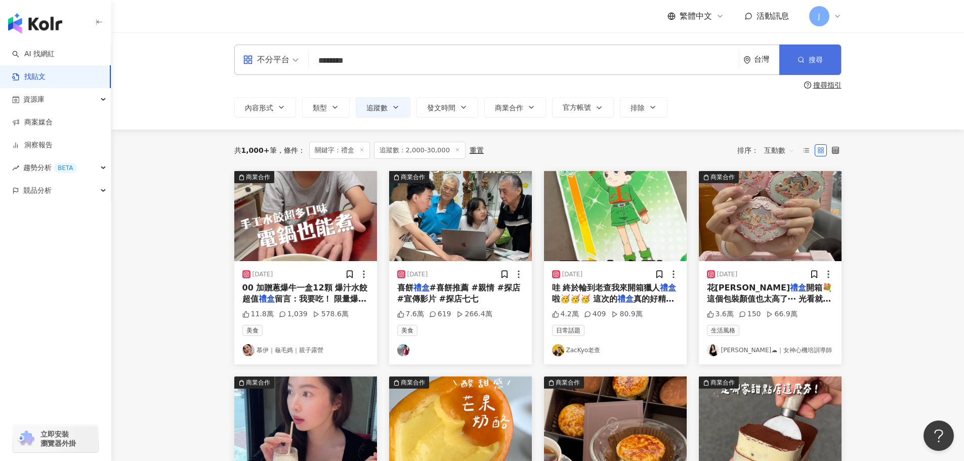
type input "********"
click at [805, 62] on button "搜尋" at bounding box center [810, 60] width 62 height 30
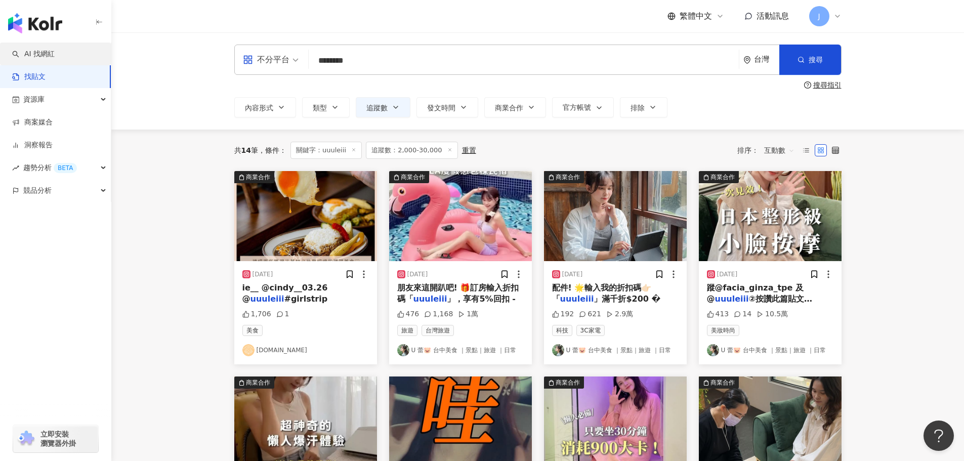
click at [42, 58] on link "AI 找網紅" at bounding box center [33, 54] width 42 height 10
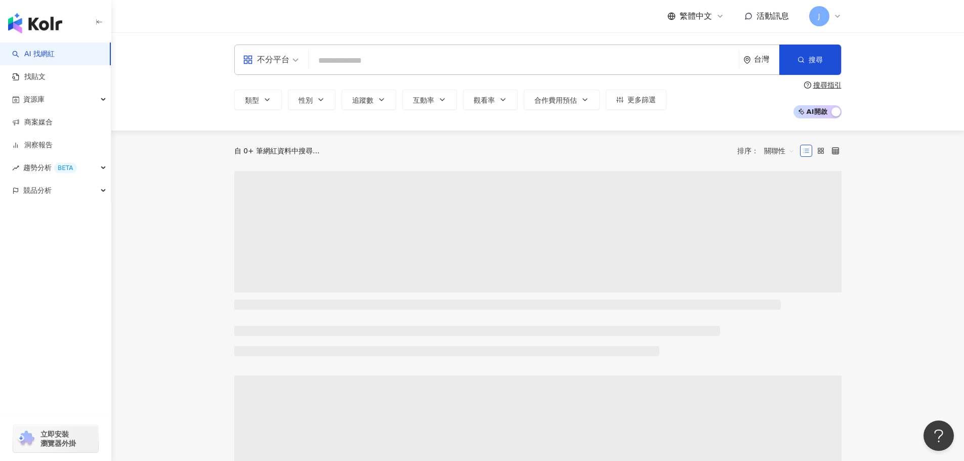
click at [348, 63] on input "search" at bounding box center [524, 60] width 422 height 19
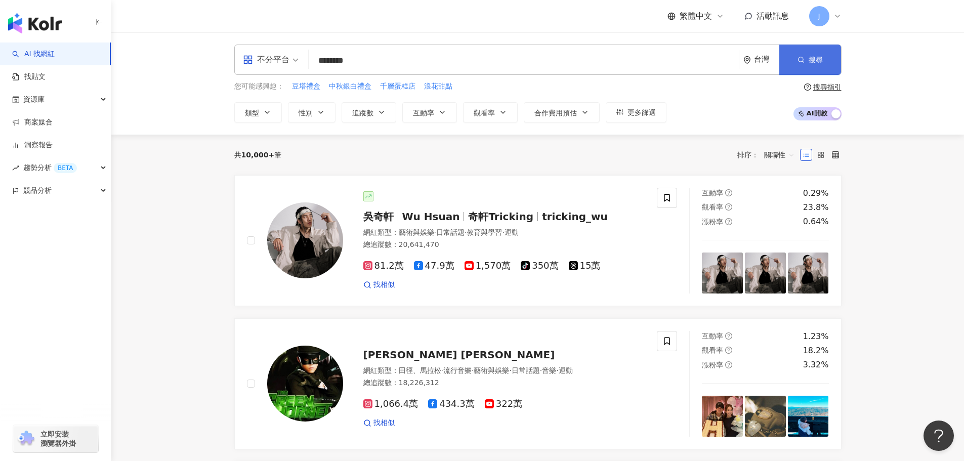
type input "********"
click at [807, 64] on button "搜尋" at bounding box center [810, 60] width 62 height 30
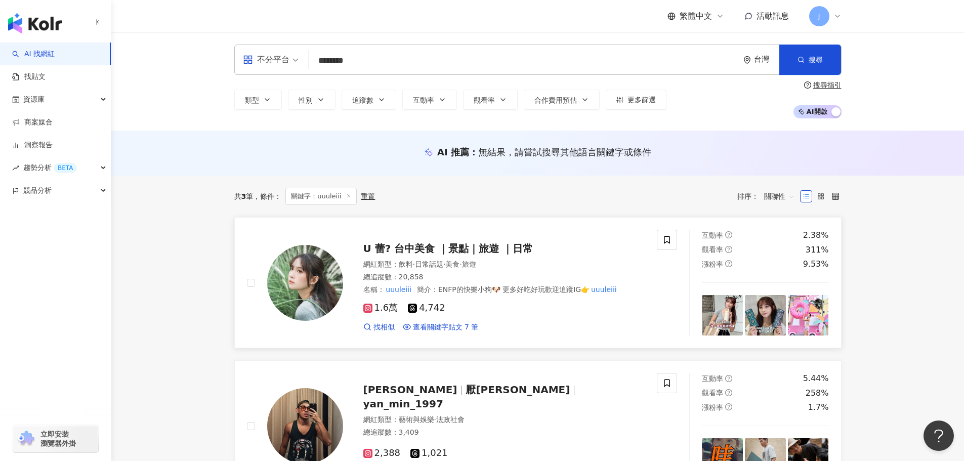
click at [405, 254] on span "U 蕾? 台中美食 ｜景點｜旅遊 ｜日常" at bounding box center [448, 248] width 170 height 12
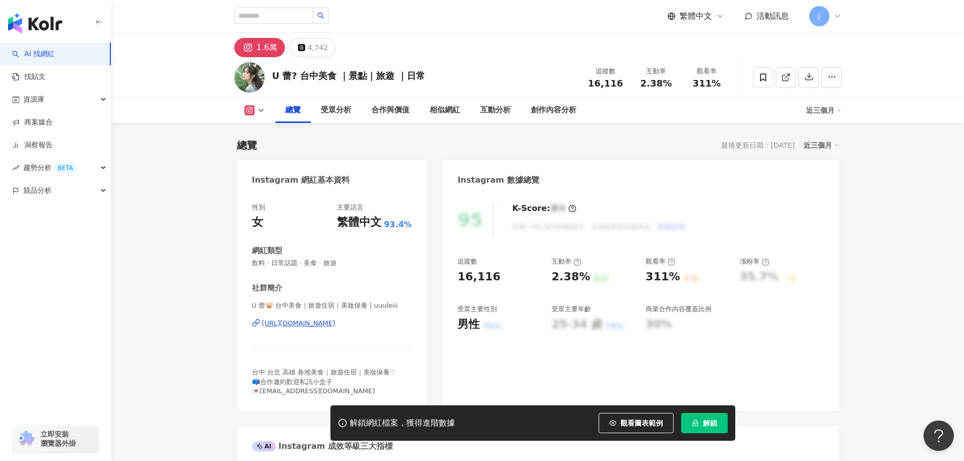
scroll to position [253, 0]
